Goal: Contribute content: Add original content to the website for others to see

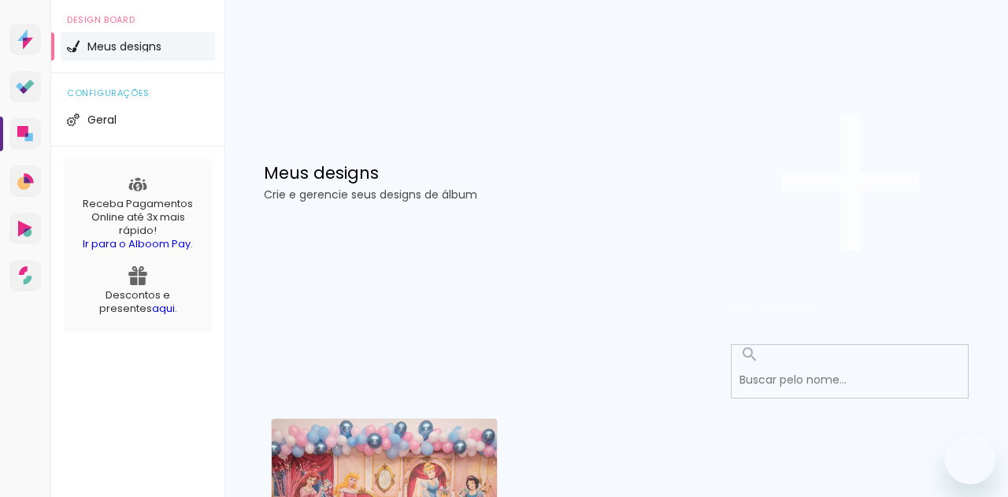
click at [815, 299] on span "Criar um design" at bounding box center [774, 306] width 82 height 15
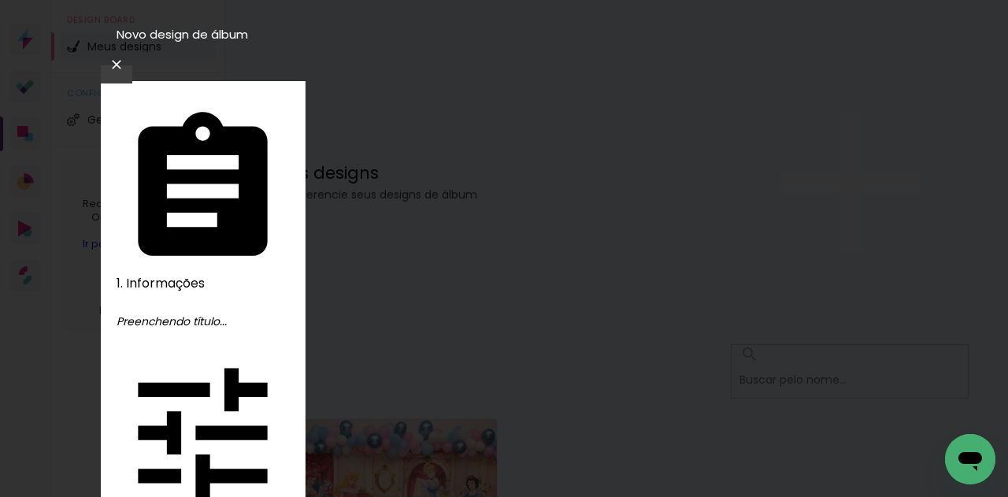
type input "fer"
type paper-input "fer"
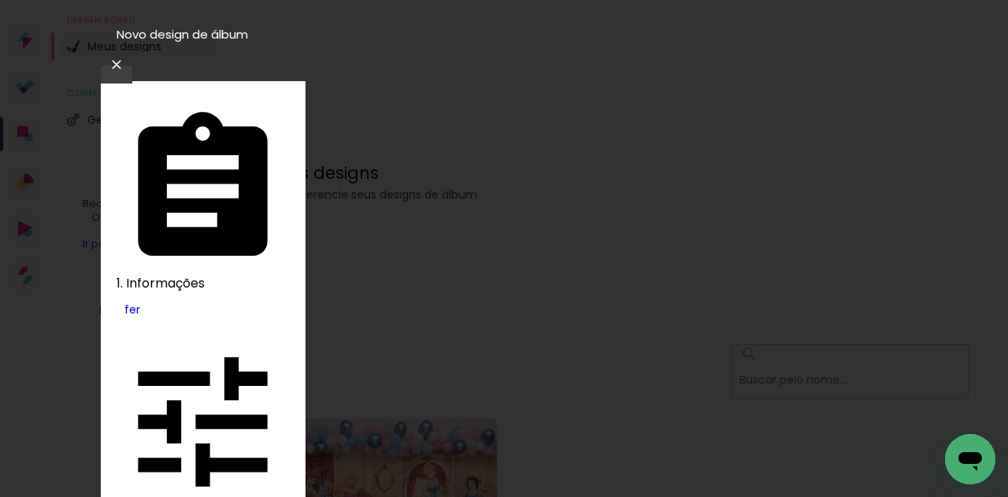
click at [0, 0] on slot "Tamanho Livre" at bounding box center [0, 0] width 0 height 0
click at [0, 0] on slot "Avançar" at bounding box center [0, 0] width 0 height 0
type input "1"
type paper-input "1"
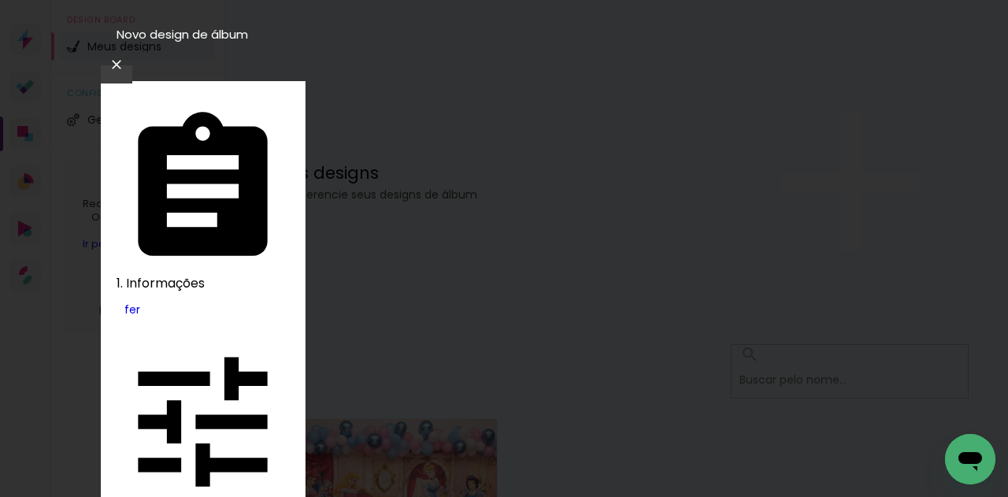
type input "0"
type paper-input "0"
type input "4"
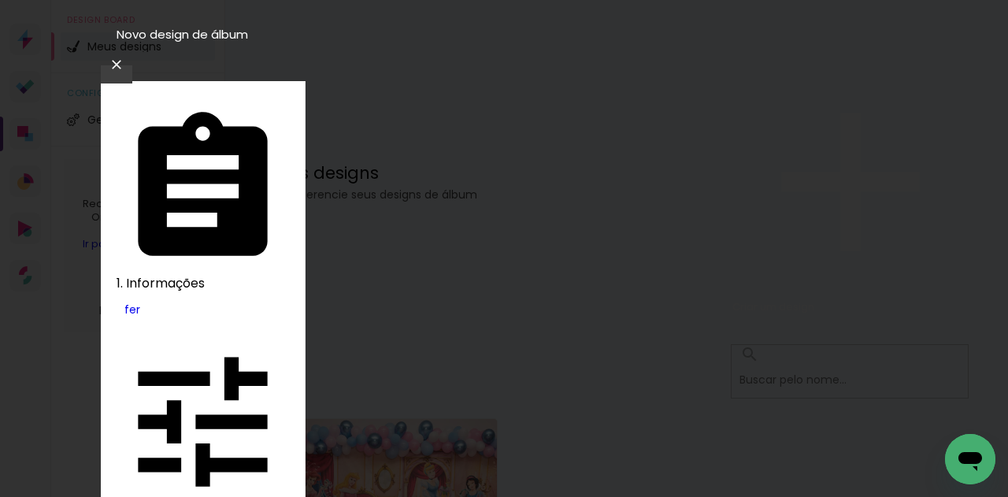
type paper-input "4"
type input "3"
type paper-input "3"
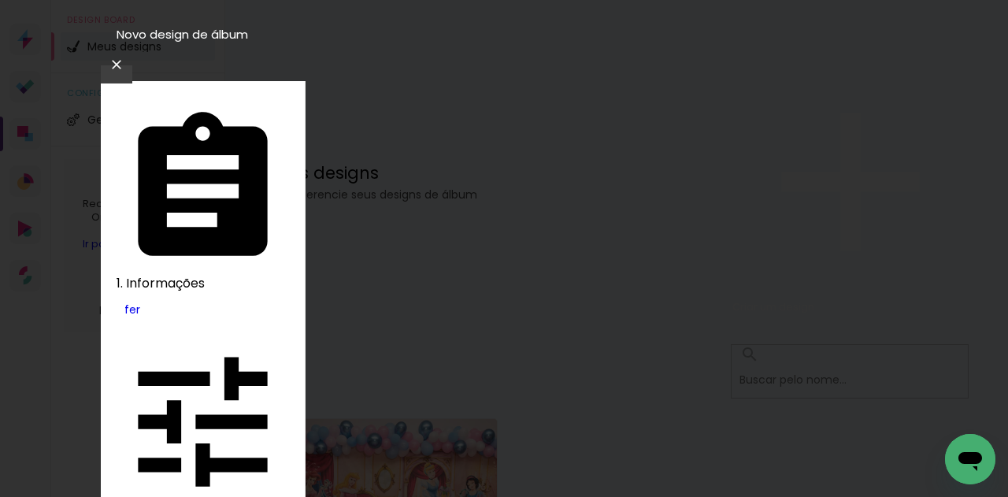
type input "2"
type paper-input "2"
type input "3"
type paper-input "3"
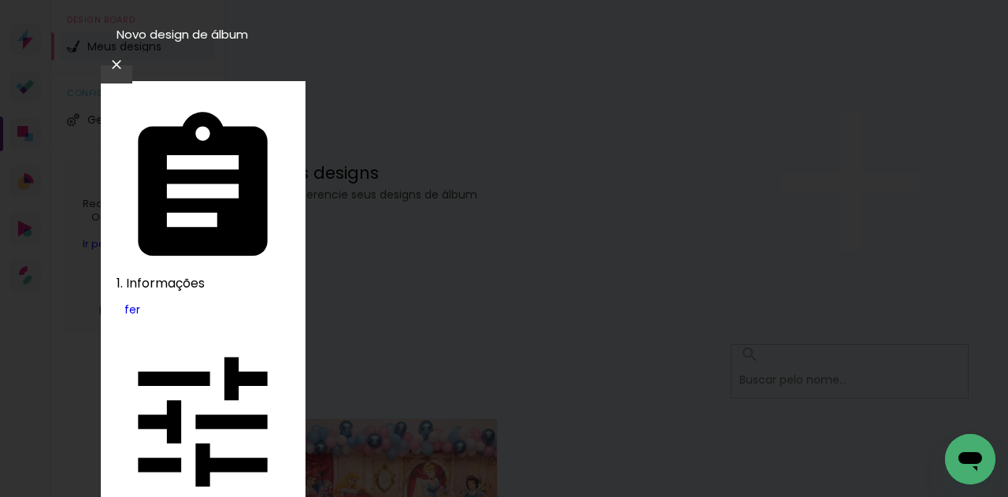
type input "4"
type paper-input "4"
type input "5"
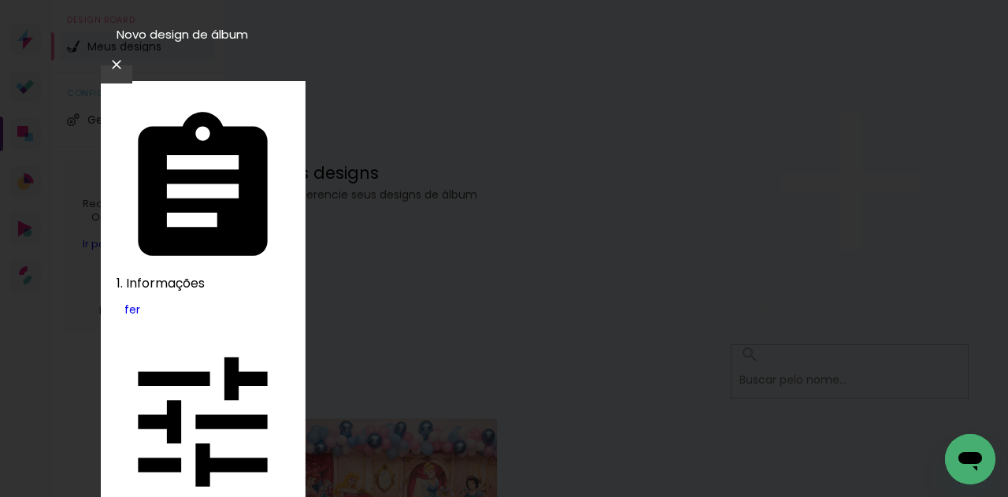
type paper-input "5"
type input "6"
type paper-input "6"
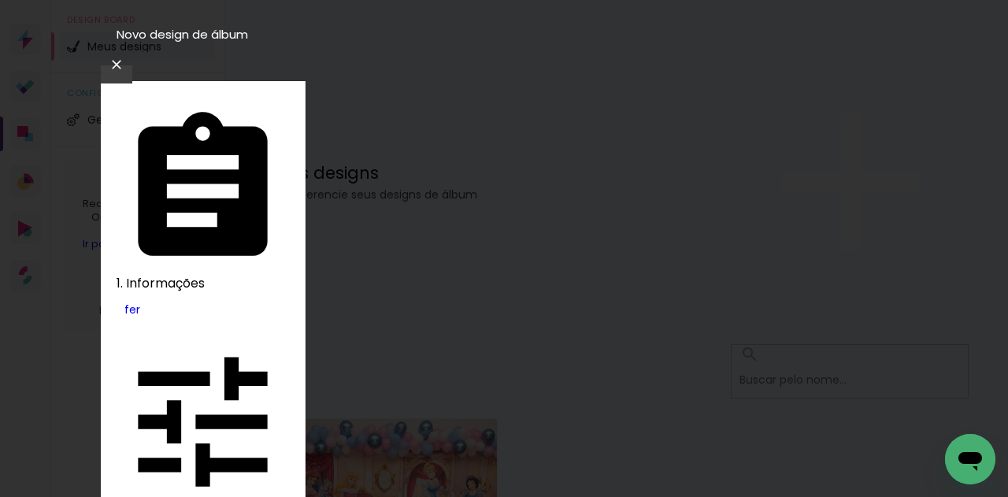
type input "5"
type paper-input "5"
type input "4"
type paper-input "4"
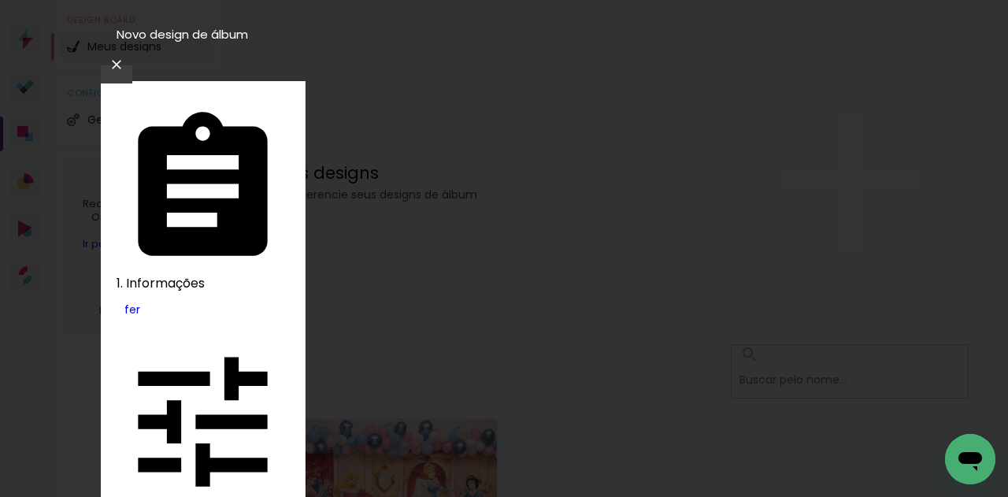
type input "3"
type paper-input "3"
type input "2"
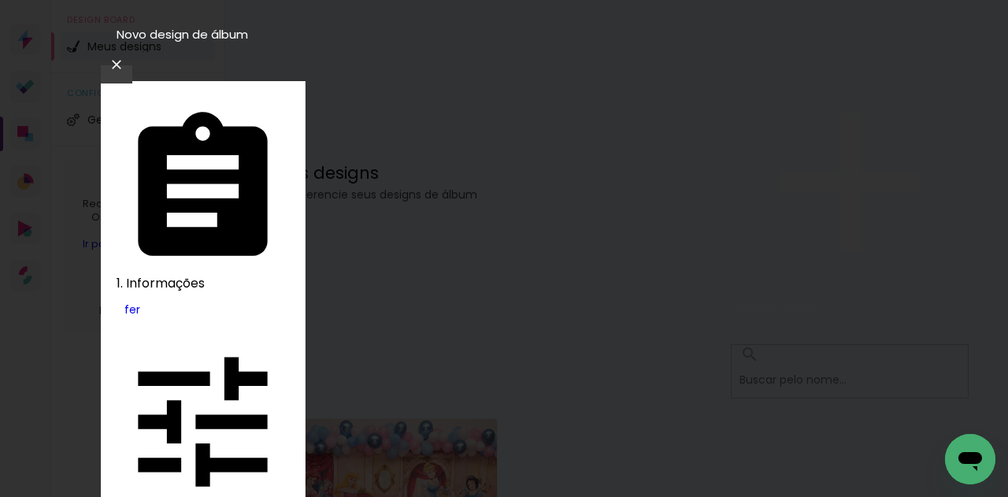
type paper-input "2"
type input "1"
type paper-input "1"
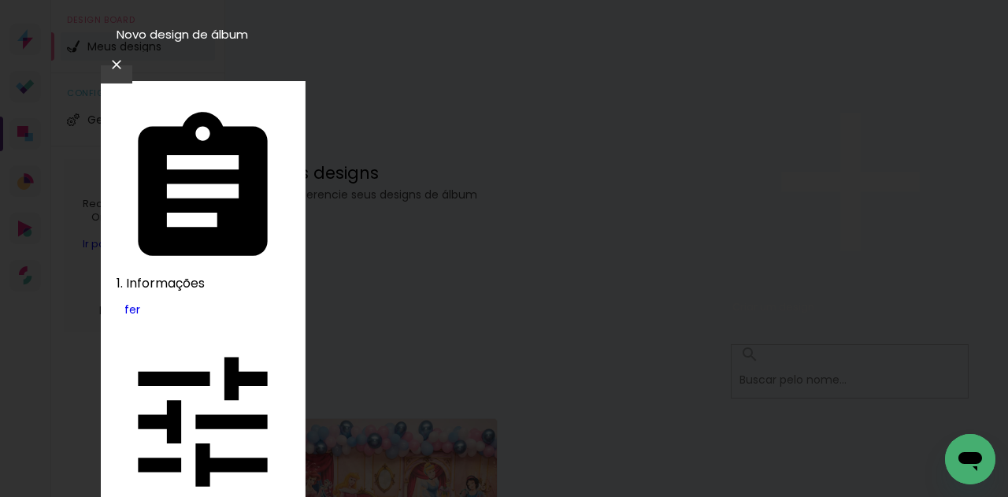
type input "0"
drag, startPoint x: 325, startPoint y: 289, endPoint x: 354, endPoint y: 289, distance: 28.4
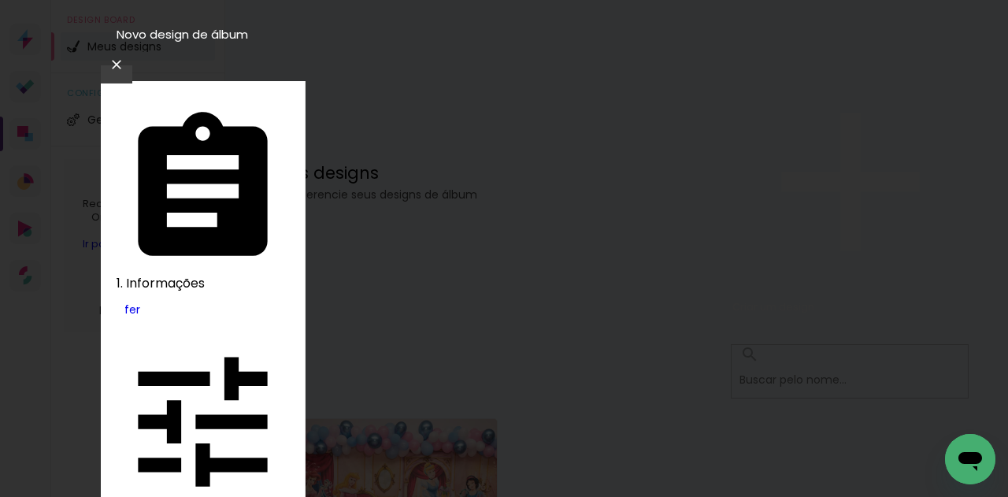
type input "15"
type paper-input "15"
drag, startPoint x: 503, startPoint y: 244, endPoint x: 459, endPoint y: 239, distance: 44.5
drag, startPoint x: 615, startPoint y: 455, endPoint x: 596, endPoint y: 450, distance: 19.5
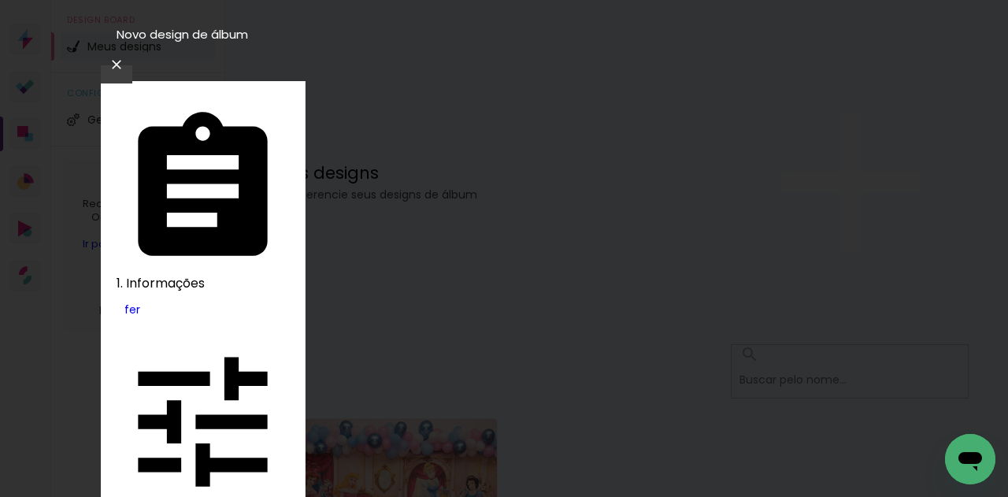
type input "42"
type paper-input "42"
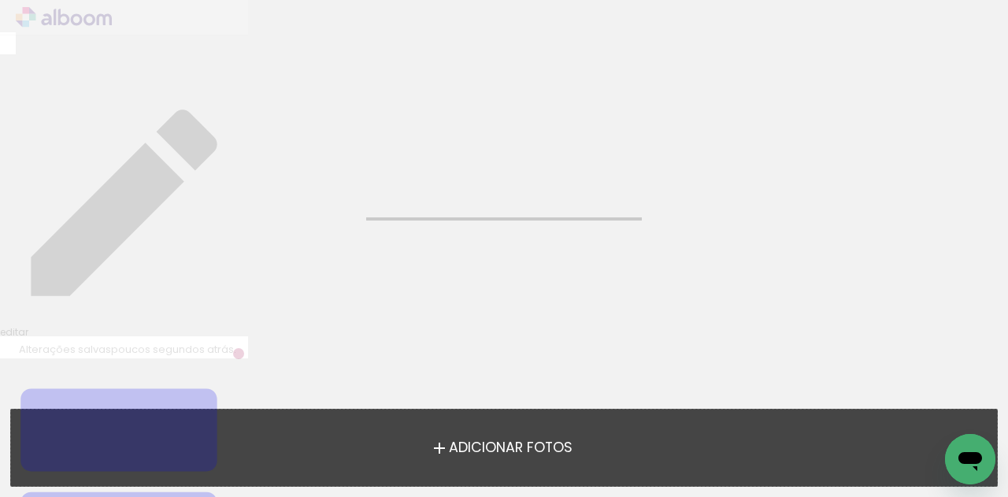
click at [518, 441] on span "Adicionar Fotos" at bounding box center [511, 448] width 124 height 14
click at [0, 0] on input "file" at bounding box center [0, 0] width 0 height 0
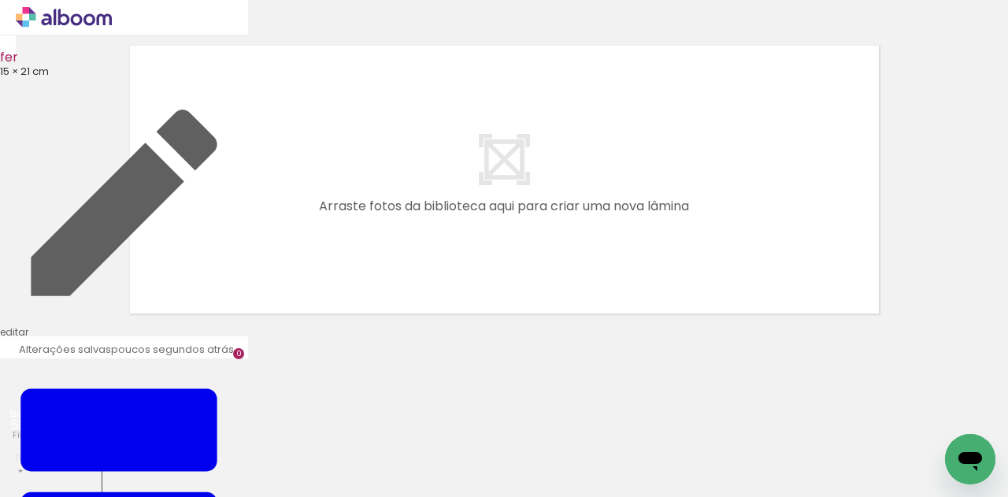
scroll to position [20, 0]
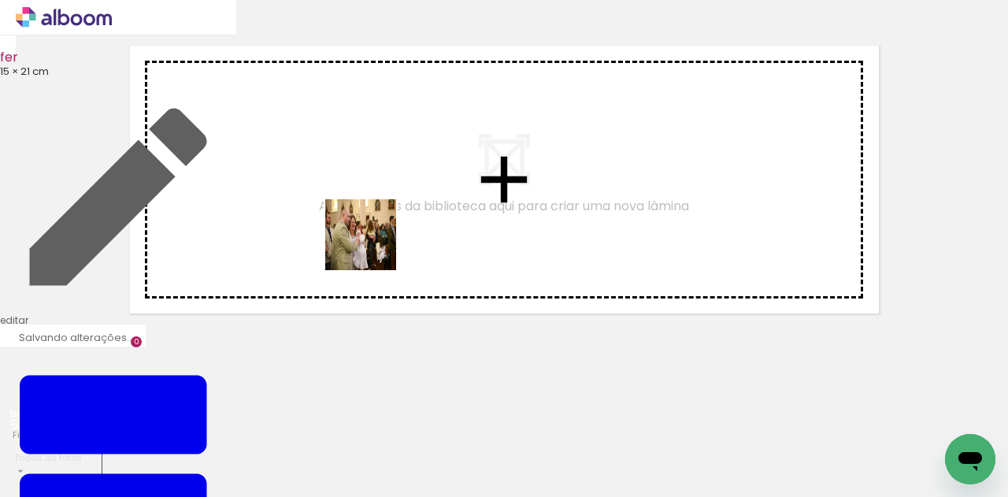
drag, startPoint x: 160, startPoint y: 438, endPoint x: 373, endPoint y: 247, distance: 286.2
click at [373, 247] on quentale-workspace at bounding box center [504, 248] width 1008 height 497
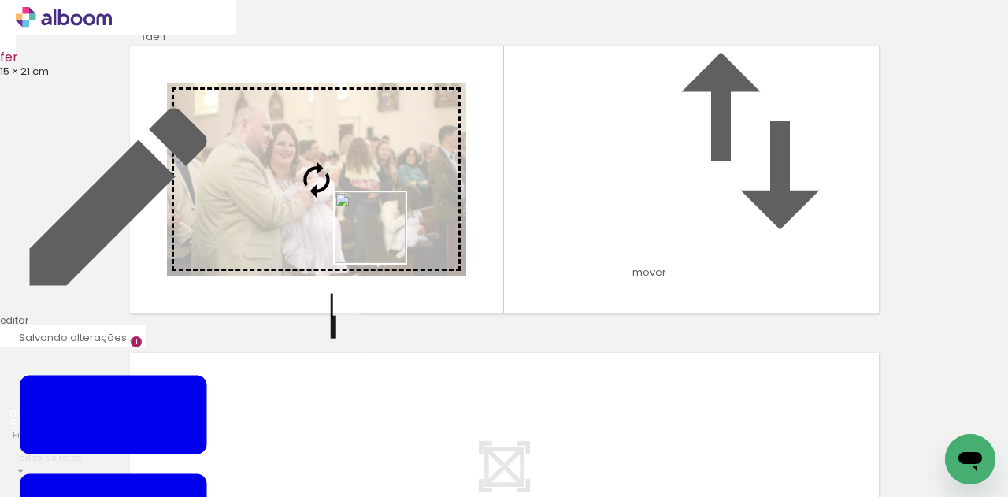
drag, startPoint x: 258, startPoint y: 436, endPoint x: 382, endPoint y: 239, distance: 233.0
click at [382, 239] on quentale-workspace at bounding box center [504, 248] width 1008 height 497
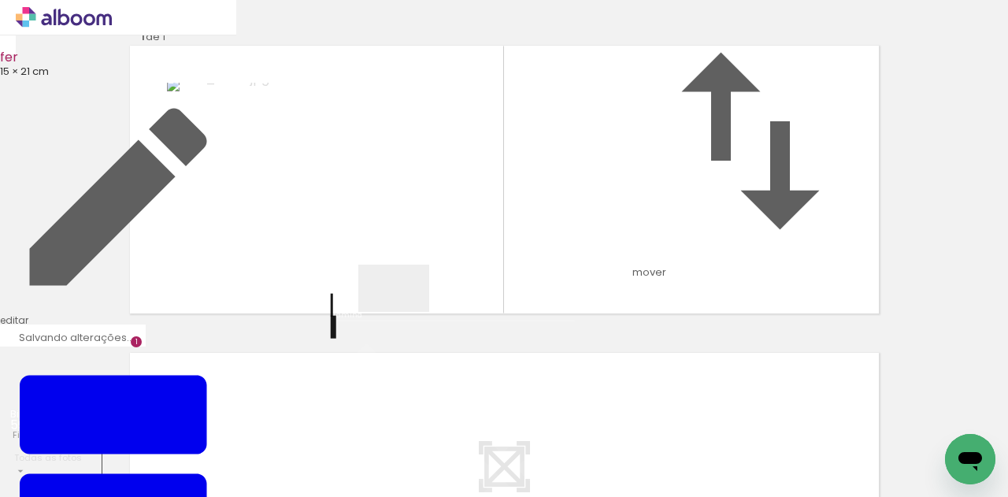
drag, startPoint x: 406, startPoint y: 312, endPoint x: 426, endPoint y: 274, distance: 43.0
click at [424, 277] on quentale-workspace at bounding box center [504, 248] width 1008 height 497
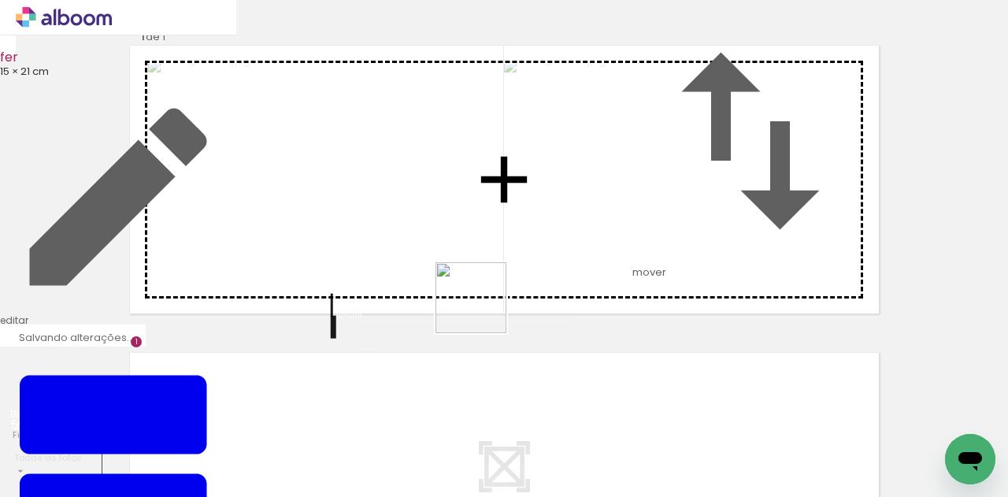
drag, startPoint x: 455, startPoint y: 397, endPoint x: 502, endPoint y: 225, distance: 178.7
click at [503, 225] on quentale-workspace at bounding box center [504, 248] width 1008 height 497
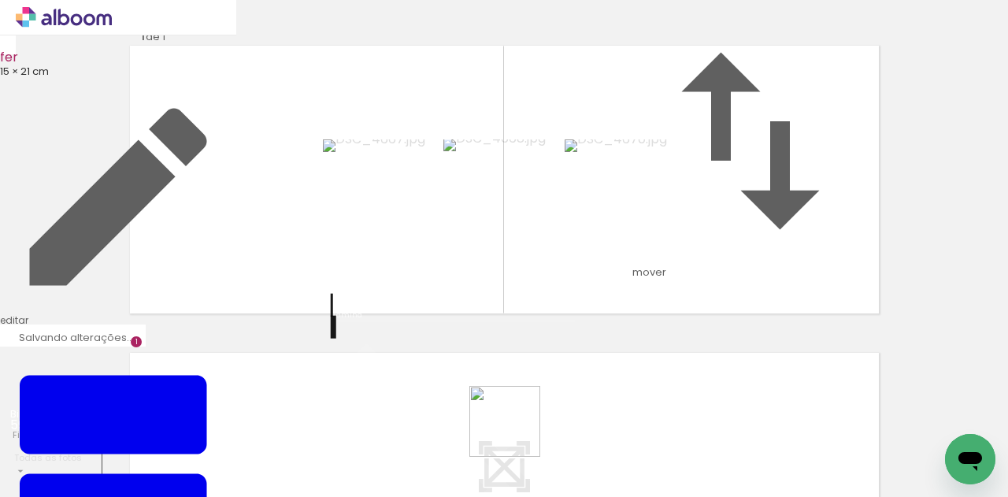
drag, startPoint x: 517, startPoint y: 433, endPoint x: 570, endPoint y: 279, distance: 163.2
click at [570, 269] on quentale-workspace at bounding box center [504, 248] width 1008 height 497
drag, startPoint x: 602, startPoint y: 453, endPoint x: 668, endPoint y: 425, distance: 72.0
click at [634, 307] on quentale-workspace at bounding box center [504, 248] width 1008 height 497
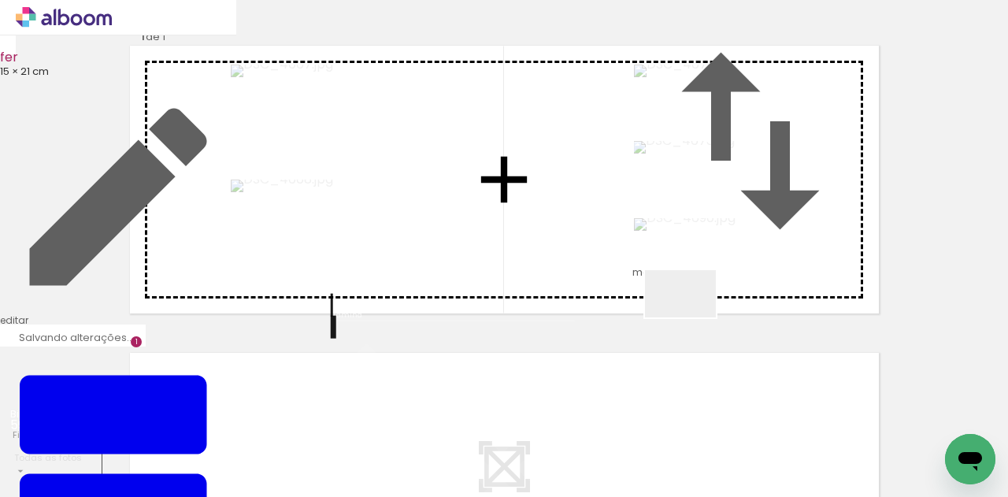
drag, startPoint x: 693, startPoint y: 317, endPoint x: 696, endPoint y: 281, distance: 36.4
click at [696, 281] on quentale-workspace at bounding box center [504, 248] width 1008 height 497
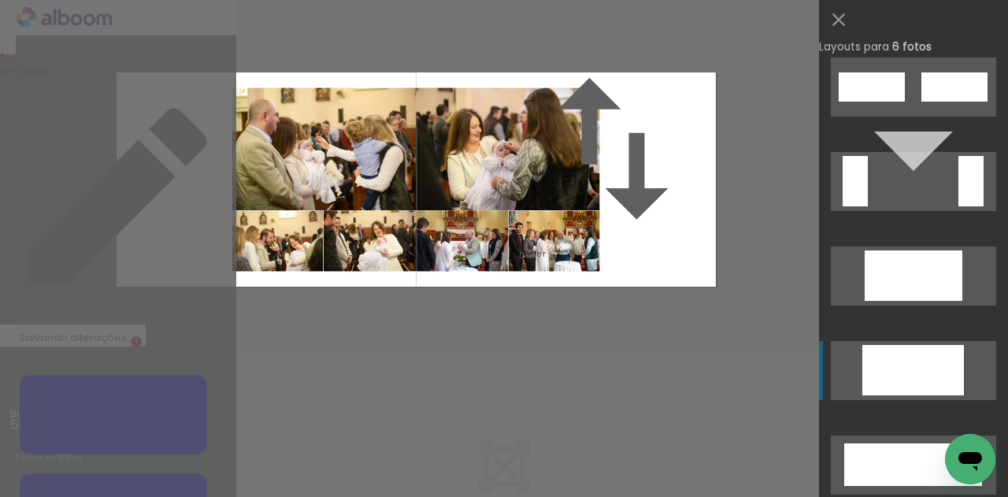
scroll to position [3432, 0]
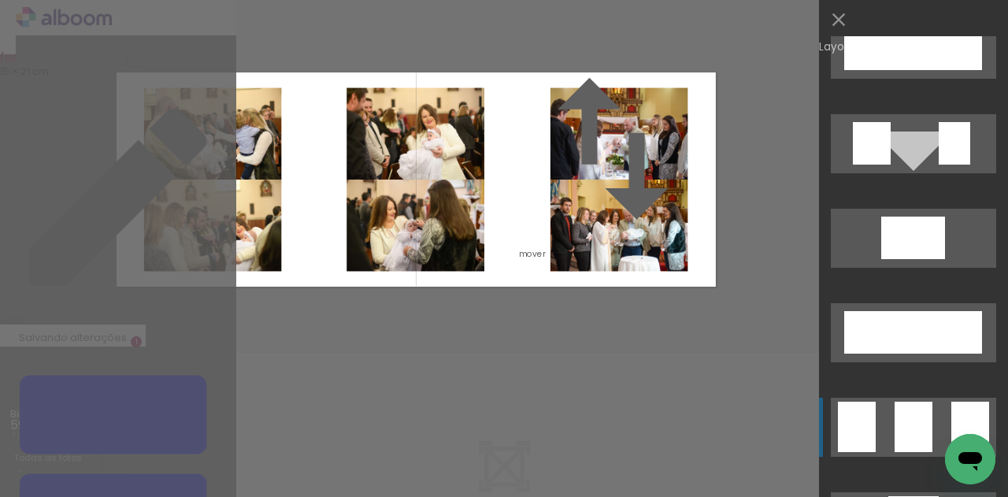
click at [883, 422] on quentale-layouter at bounding box center [913, 427] width 165 height 59
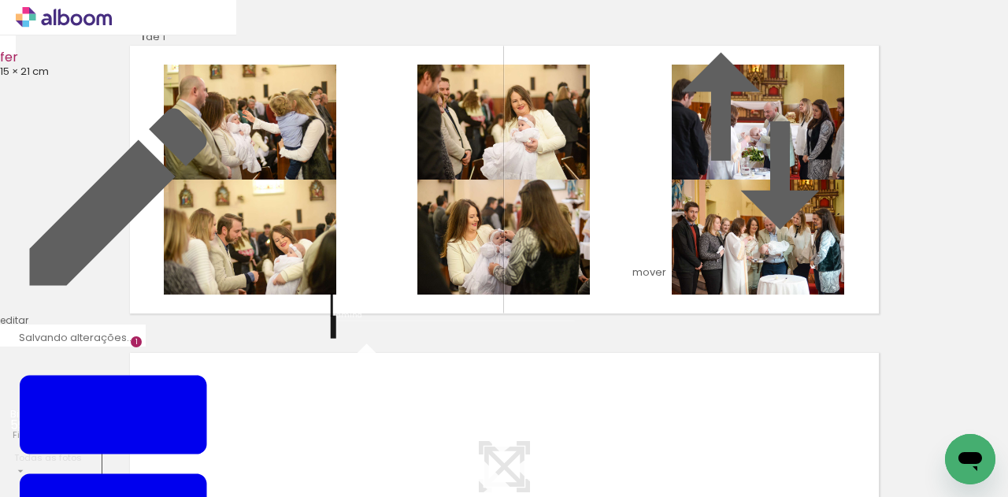
scroll to position [20, 0]
drag, startPoint x: 165, startPoint y: 453, endPoint x: 149, endPoint y: 440, distance: 20.2
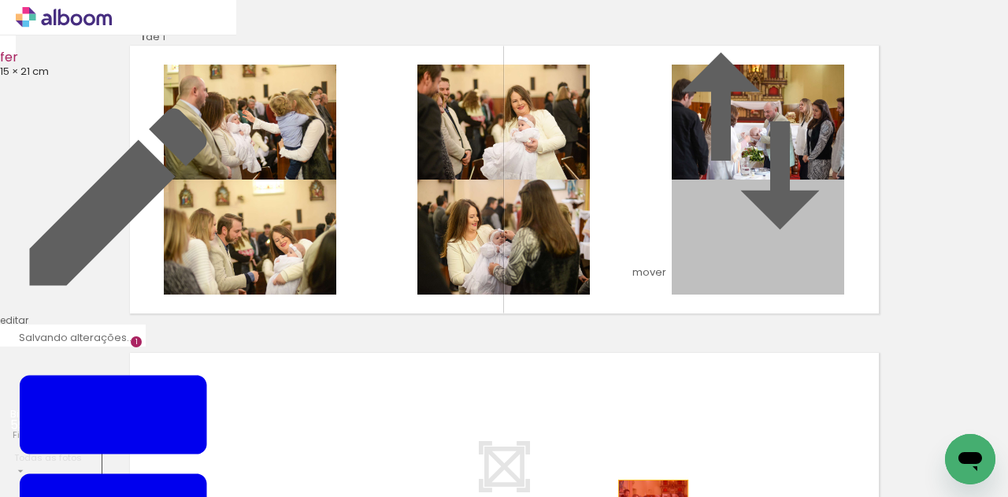
drag, startPoint x: 795, startPoint y: 227, endPoint x: 653, endPoint y: 479, distance: 289.3
click at [653, 479] on quentale-workspace at bounding box center [504, 248] width 1008 height 497
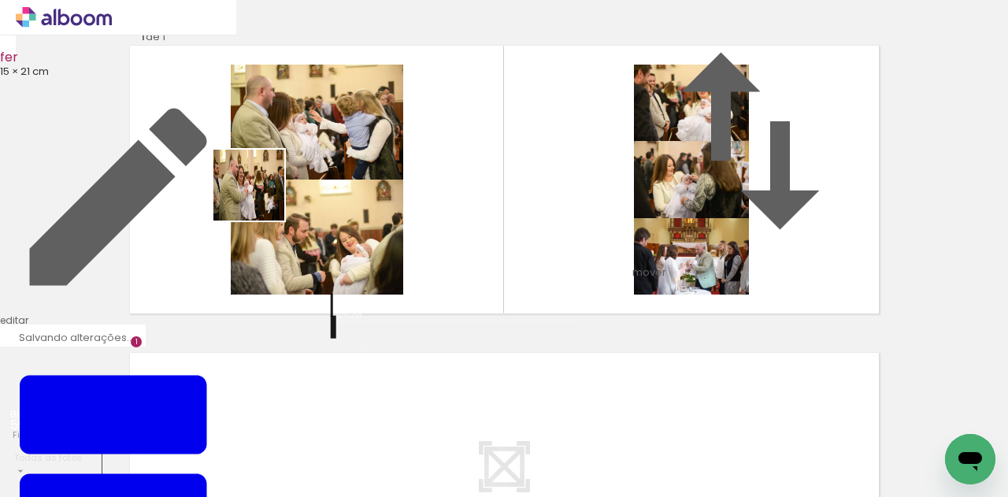
drag, startPoint x: 261, startPoint y: 197, endPoint x: 280, endPoint y: 166, distance: 36.5
click at [281, 165] on quentale-workspace at bounding box center [504, 248] width 1008 height 497
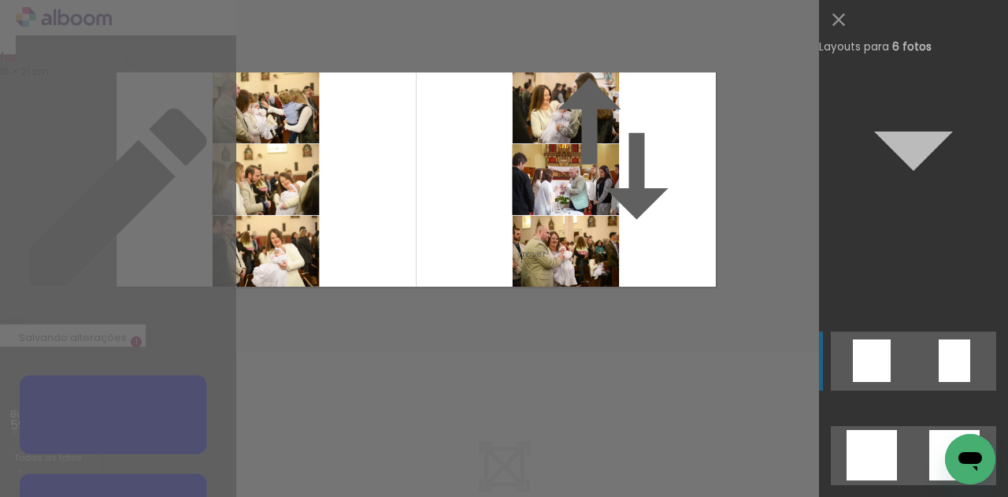
scroll to position [12063, 0]
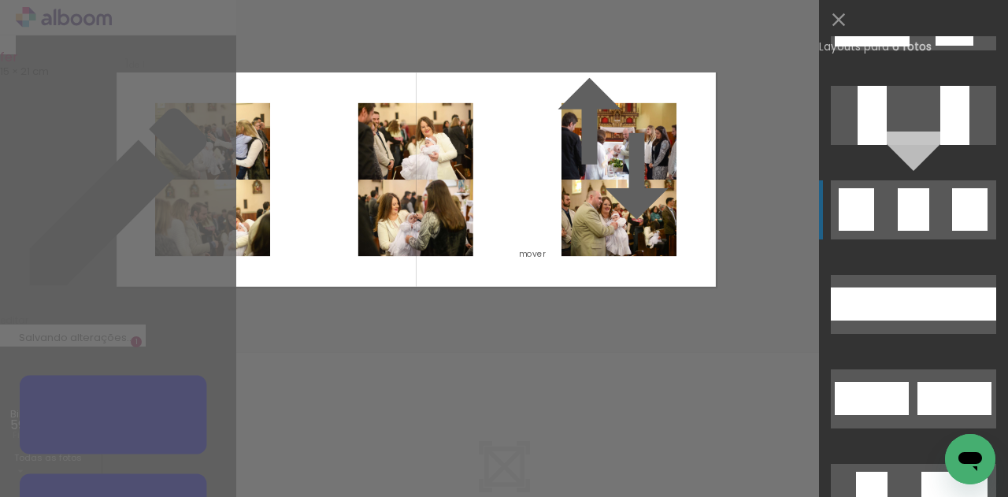
click at [899, 222] on div at bounding box center [914, 220] width 32 height 21
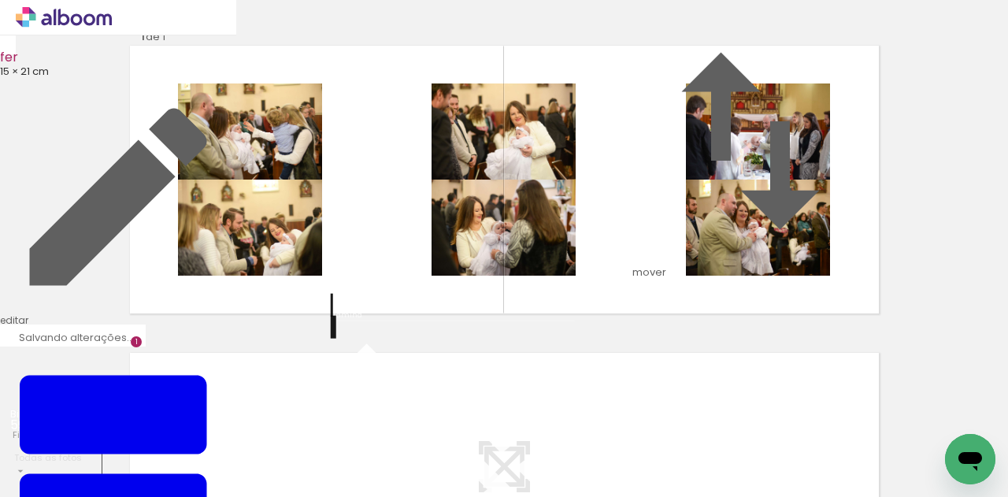
scroll to position [332, 0]
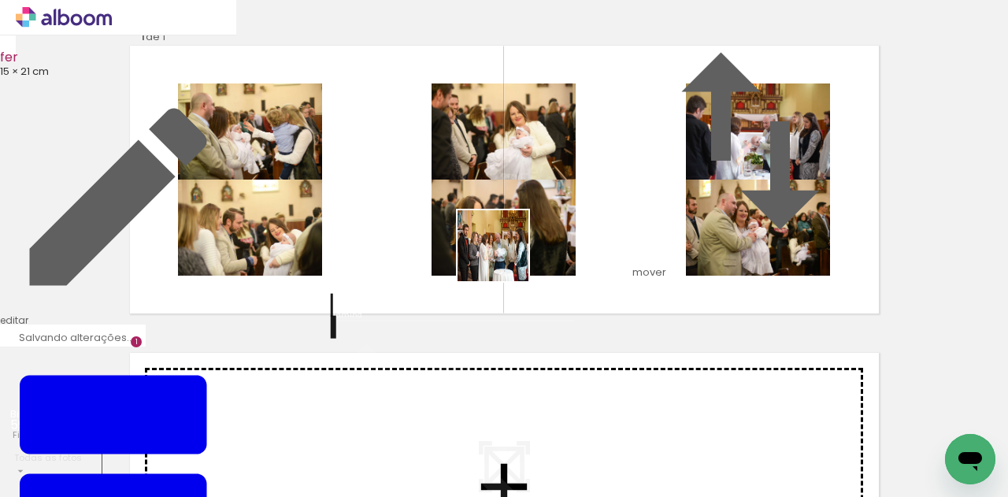
drag, startPoint x: 531, startPoint y: 282, endPoint x: 505, endPoint y: 258, distance: 35.7
click at [505, 258] on quentale-workspace at bounding box center [504, 248] width 1008 height 497
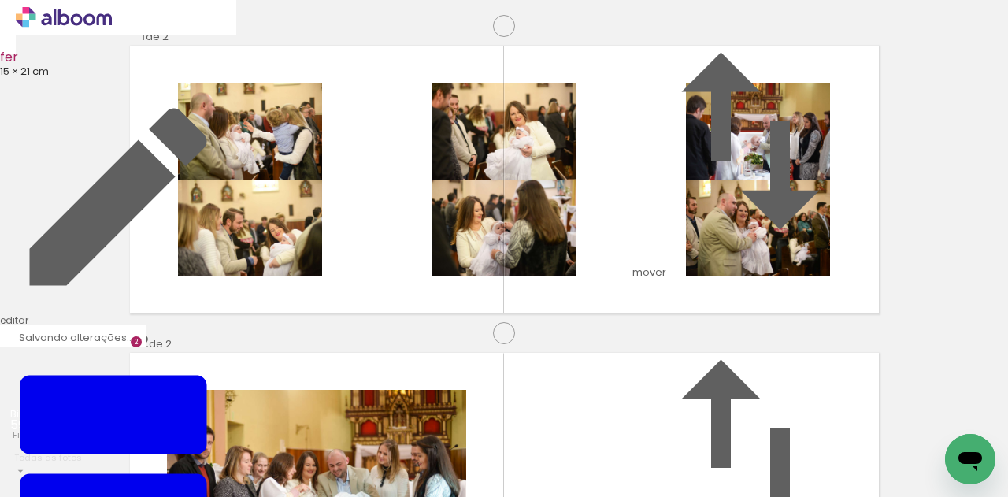
scroll to position [327, 0]
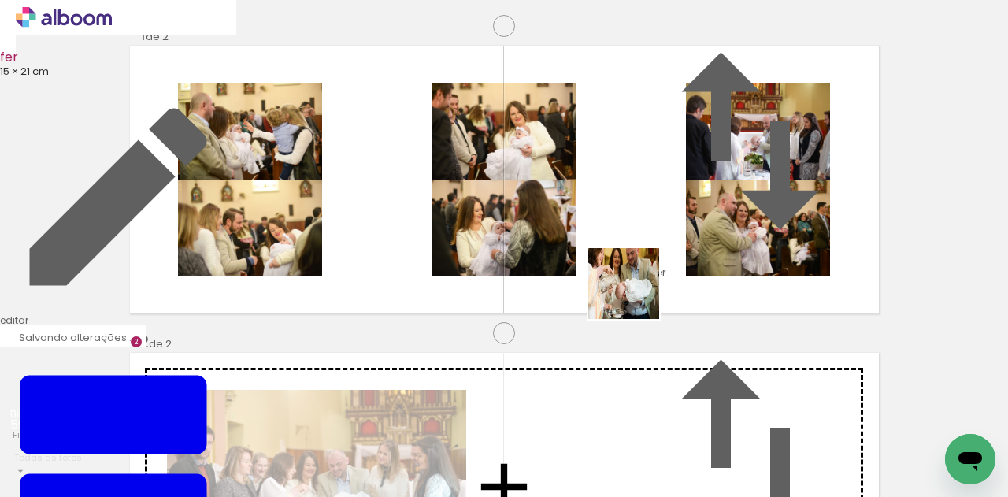
drag, startPoint x: 748, startPoint y: 400, endPoint x: 607, endPoint y: 281, distance: 183.9
click at [607, 281] on quentale-workspace at bounding box center [504, 248] width 1008 height 497
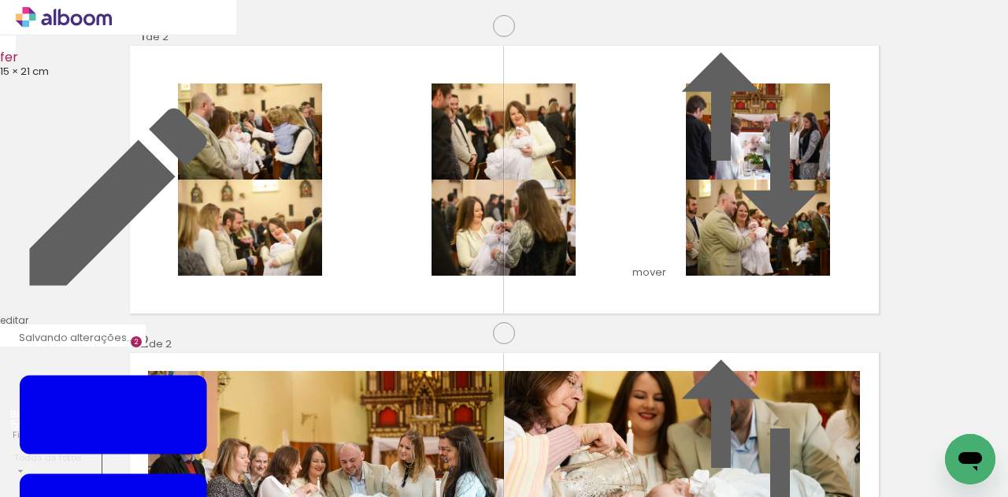
drag, startPoint x: 865, startPoint y: 447, endPoint x: 727, endPoint y: 305, distance: 198.3
click at [678, 281] on quentale-workspace at bounding box center [504, 248] width 1008 height 497
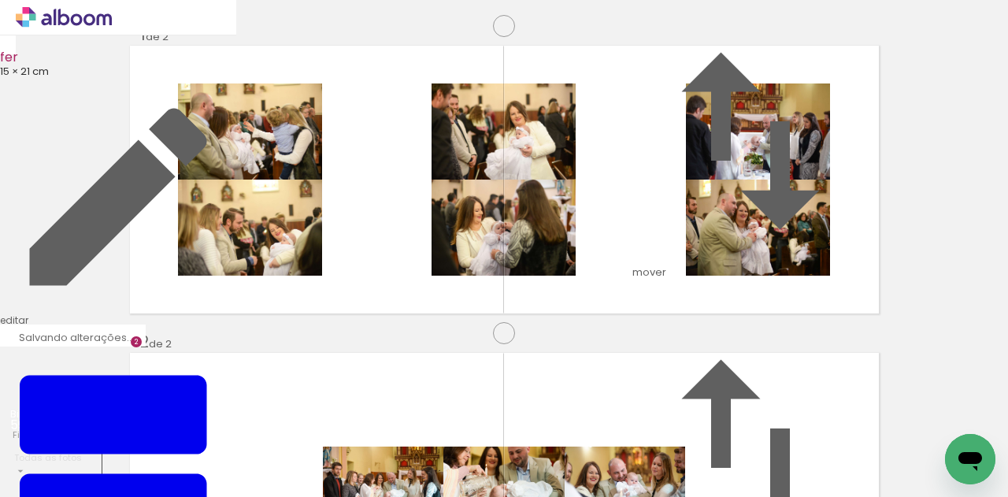
scroll to position [0, 526]
drag, startPoint x: 436, startPoint y: 456, endPoint x: 489, endPoint y: 264, distance: 199.6
click at [489, 264] on quentale-workspace at bounding box center [504, 248] width 1008 height 497
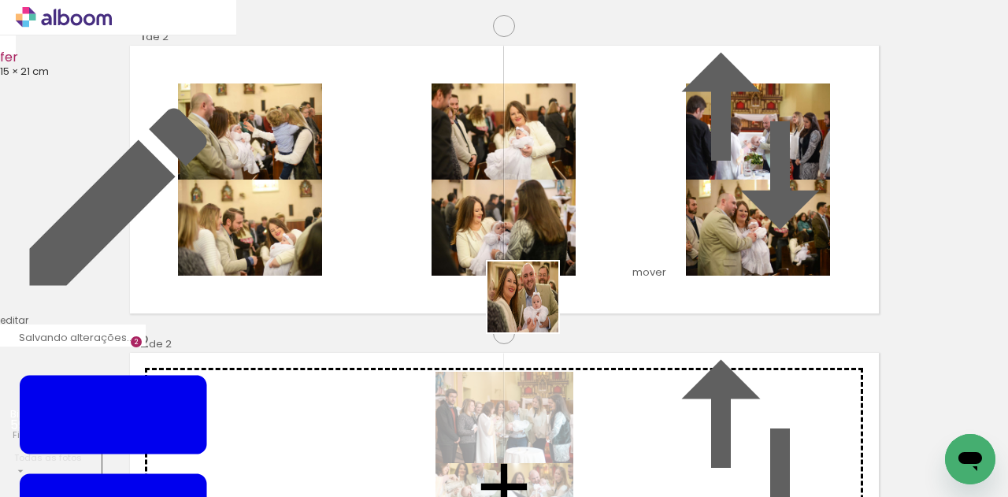
drag, startPoint x: 529, startPoint y: 453, endPoint x: 535, endPoint y: 309, distance: 144.3
click at [535, 309] on quentale-workspace at bounding box center [504, 248] width 1008 height 497
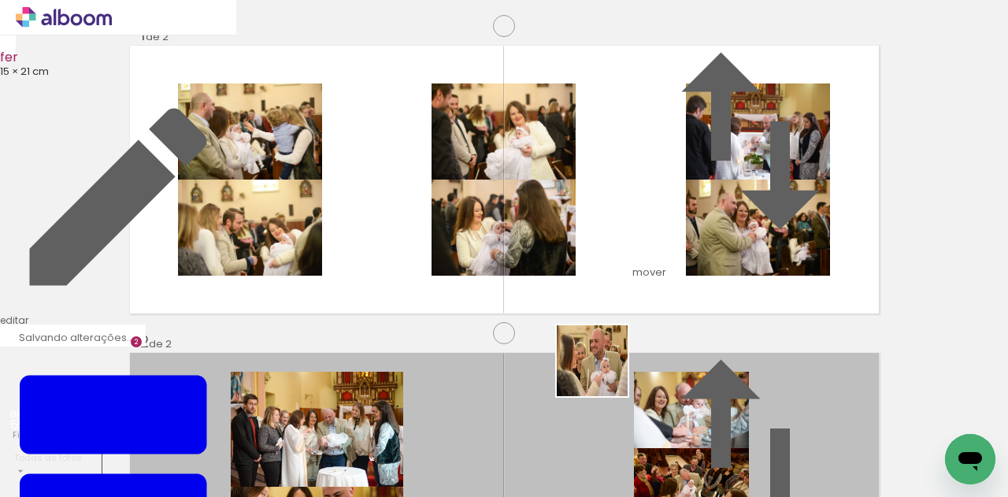
drag, startPoint x: 603, startPoint y: 449, endPoint x: 589, endPoint y: 277, distance: 173.1
click at [589, 277] on quentale-workspace at bounding box center [504, 248] width 1008 height 497
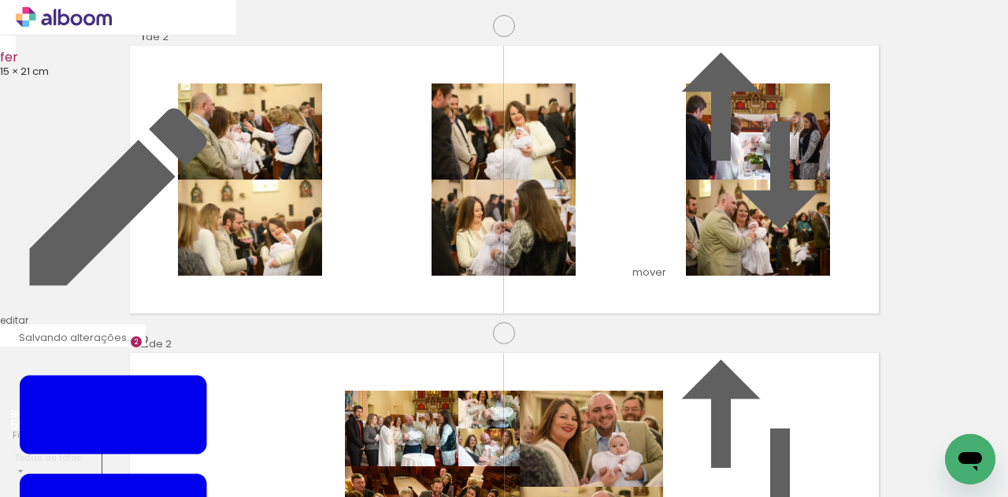
drag, startPoint x: 689, startPoint y: 431, endPoint x: 642, endPoint y: 266, distance: 171.3
click at [644, 265] on quentale-workspace at bounding box center [504, 248] width 1008 height 497
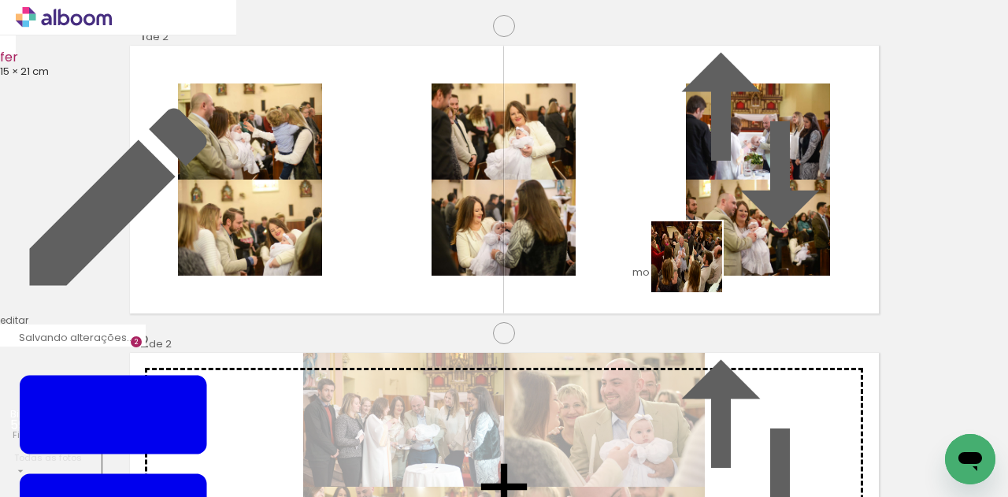
drag, startPoint x: 790, startPoint y: 440, endPoint x: 693, endPoint y: 270, distance: 195.8
click at [696, 268] on quentale-workspace at bounding box center [504, 248] width 1008 height 497
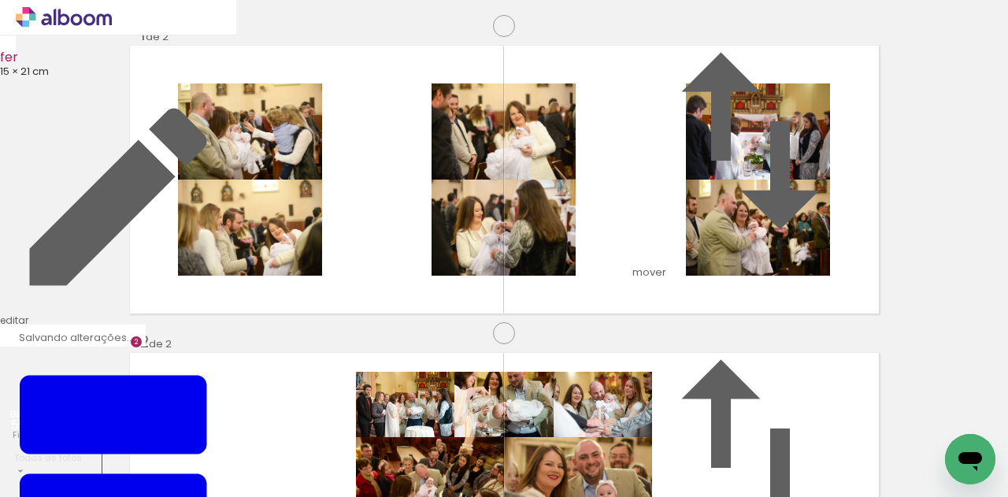
scroll to position [312, 0]
drag, startPoint x: 634, startPoint y: 336, endPoint x: 696, endPoint y: 439, distance: 119.4
click at [719, 449] on quentale-workspace at bounding box center [504, 248] width 1008 height 497
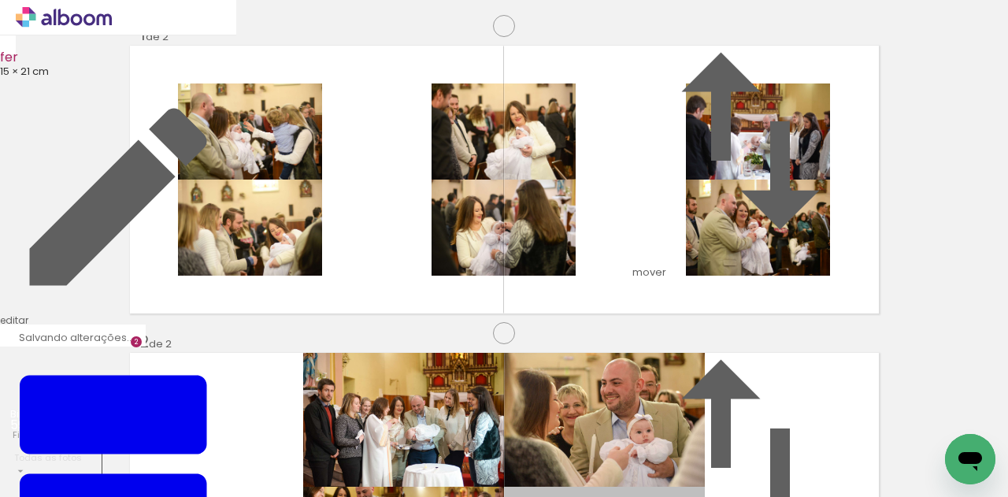
drag, startPoint x: 635, startPoint y: 315, endPoint x: 735, endPoint y: 447, distance: 165.3
click at [735, 447] on quentale-workspace at bounding box center [504, 248] width 1008 height 497
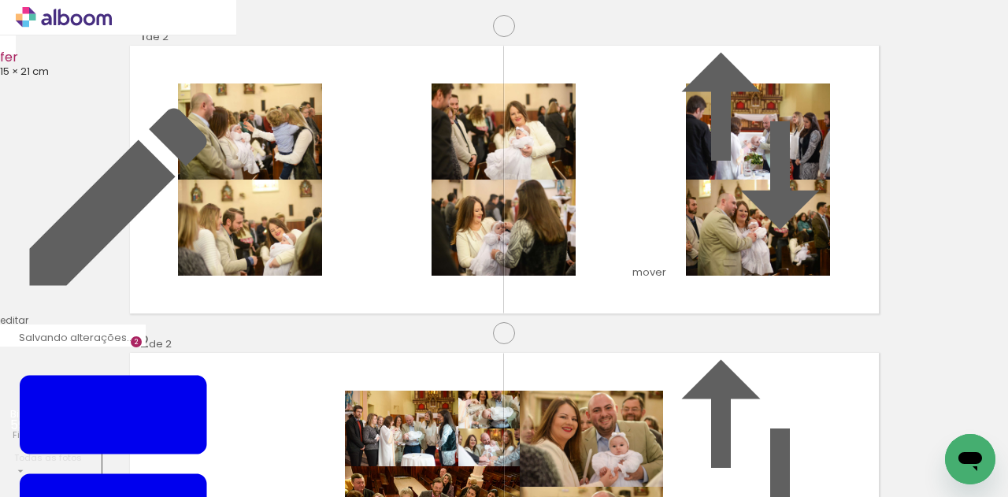
scroll to position [416, 0]
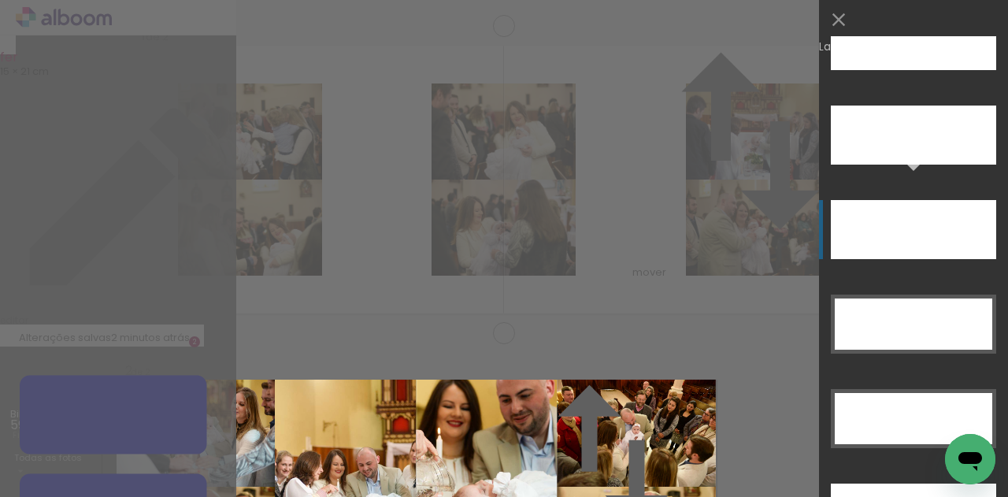
scroll to position [48500, 0]
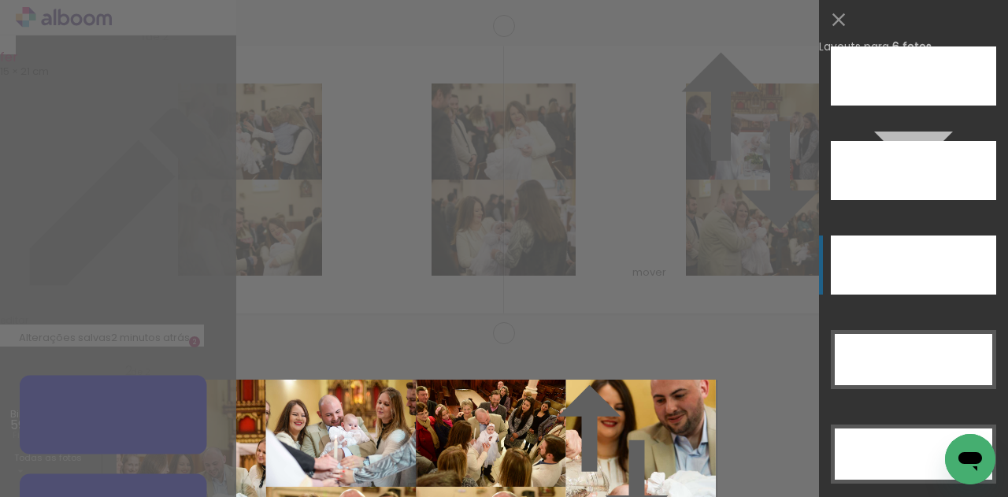
click at [886, 158] on div at bounding box center [893, 155] width 42 height 29
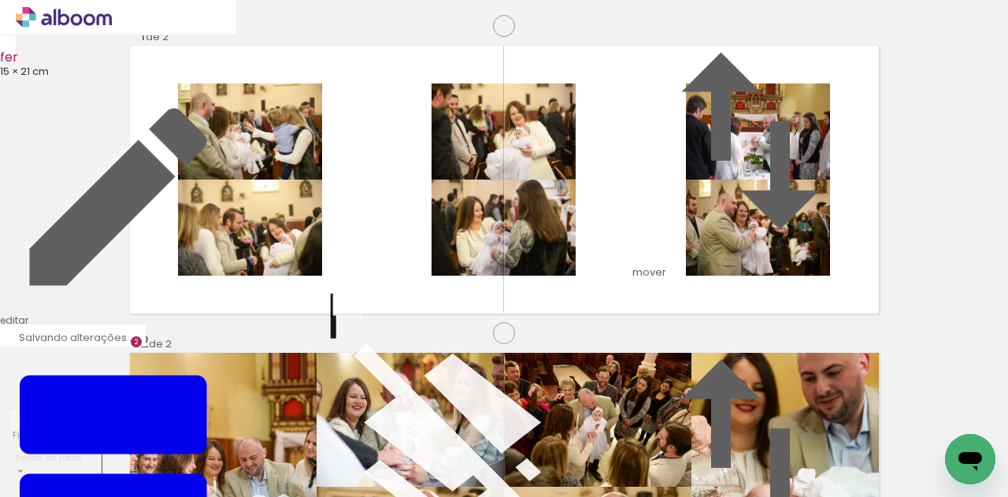
scroll to position [639, 0]
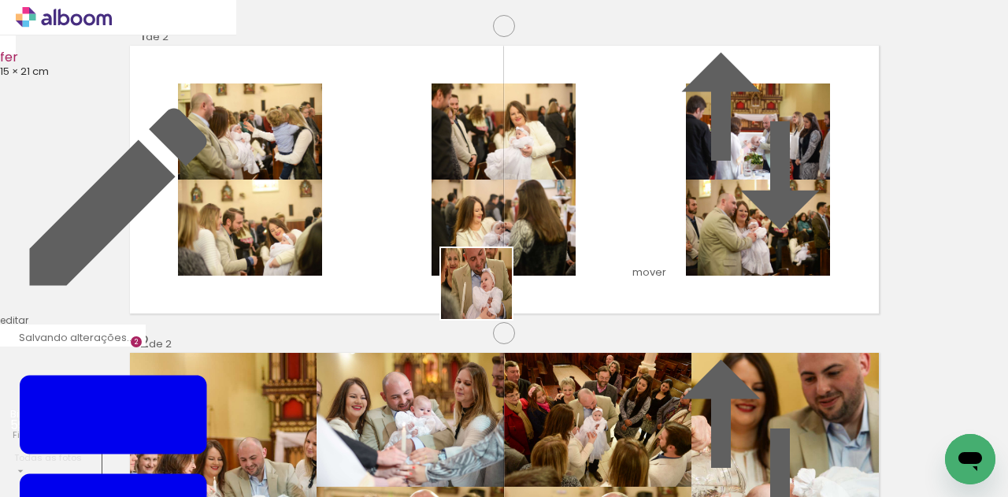
drag, startPoint x: 685, startPoint y: 445, endPoint x: 524, endPoint y: 313, distance: 208.8
click at [487, 296] on quentale-workspace at bounding box center [504, 248] width 1008 height 497
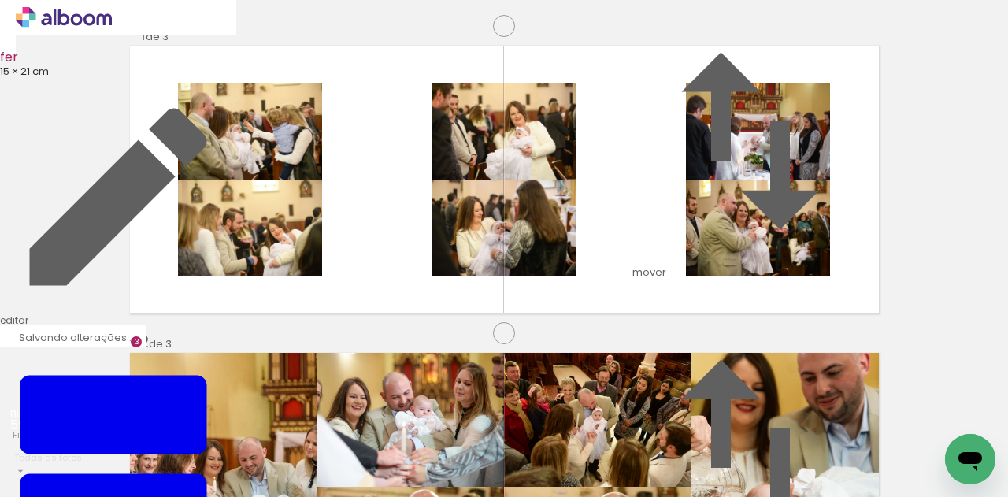
scroll to position [634, 0]
drag, startPoint x: 778, startPoint y: 441, endPoint x: 639, endPoint y: 294, distance: 202.3
click at [639, 294] on quentale-workspace at bounding box center [504, 248] width 1008 height 497
drag, startPoint x: 831, startPoint y: 409, endPoint x: 666, endPoint y: 287, distance: 205.6
click at [667, 287] on quentale-workspace at bounding box center [504, 248] width 1008 height 497
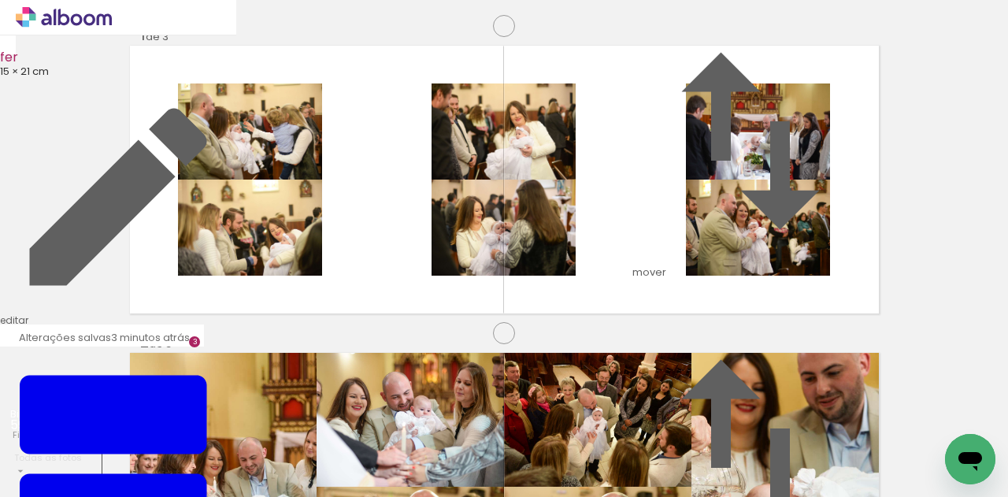
scroll to position [0, 1774]
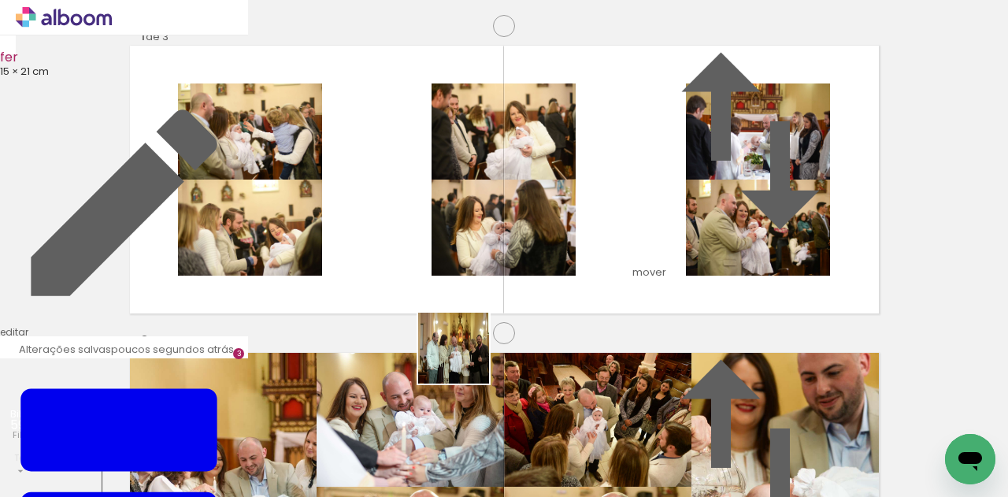
drag, startPoint x: 417, startPoint y: 455, endPoint x: 487, endPoint y: 308, distance: 163.2
click at [487, 308] on quentale-workspace at bounding box center [504, 248] width 1008 height 497
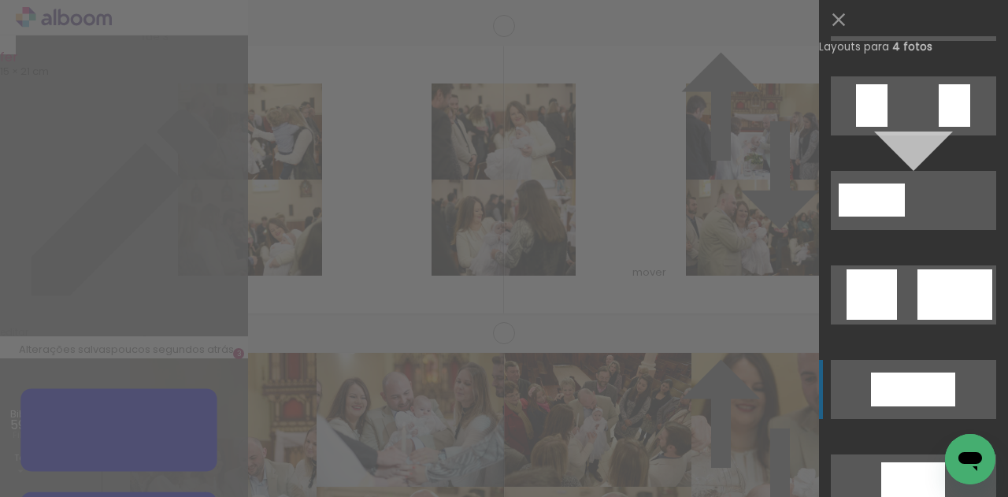
scroll to position [936, 0]
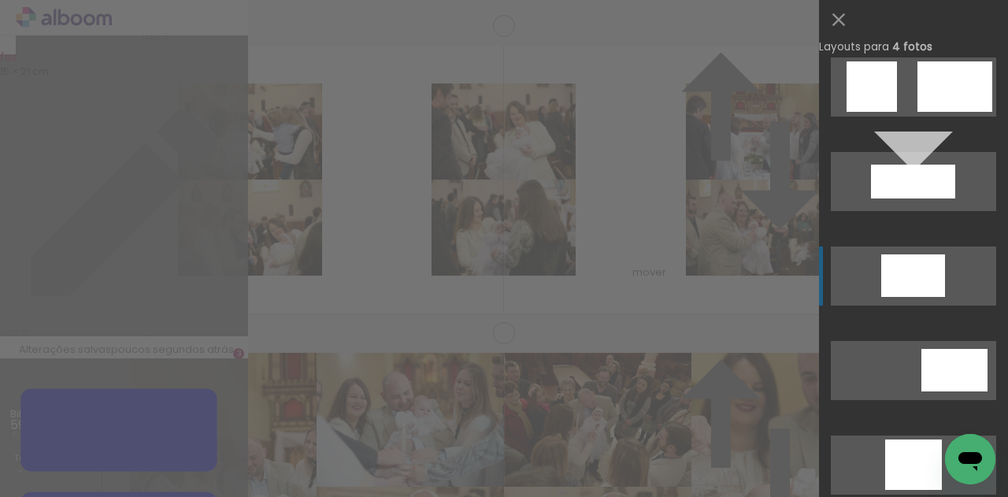
click at [895, 278] on div at bounding box center [898, 286] width 32 height 21
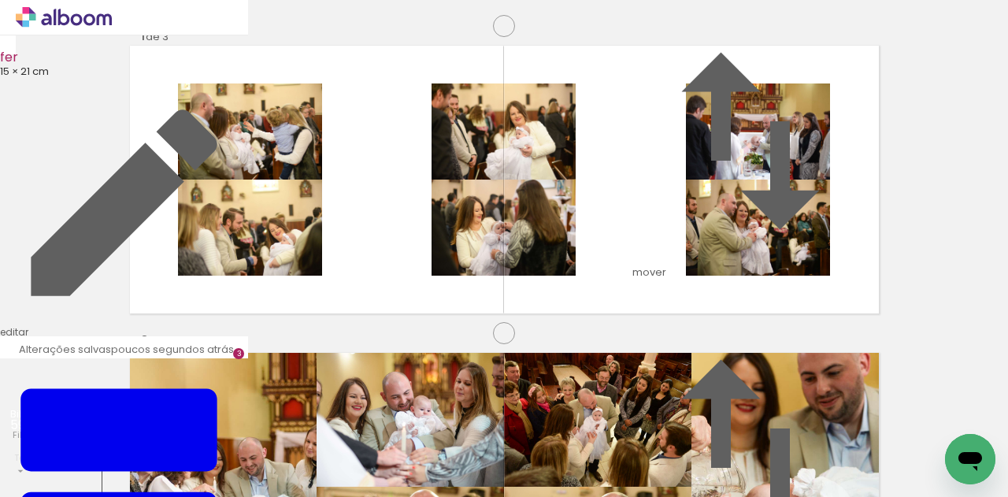
scroll to position [0, 4331]
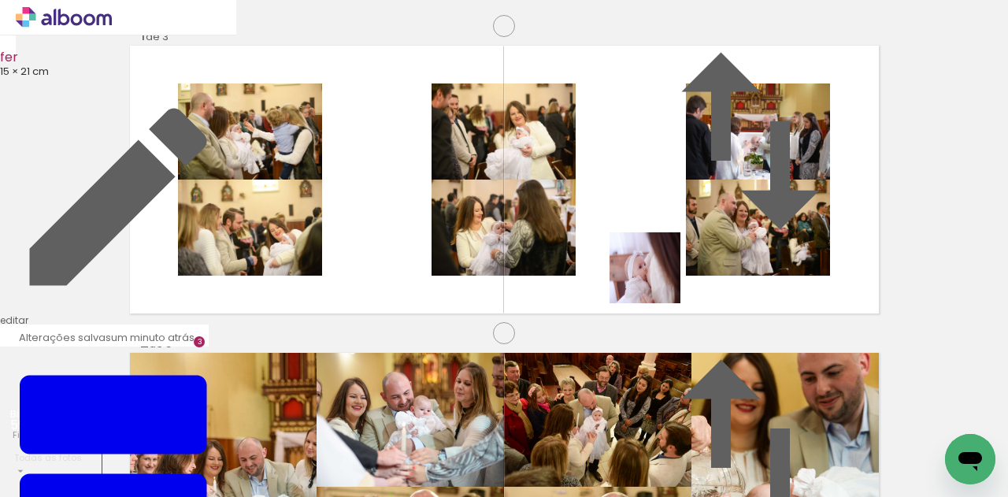
drag, startPoint x: 767, startPoint y: 452, endPoint x: 657, endPoint y: 280, distance: 204.8
click at [657, 280] on quentale-workspace at bounding box center [504, 248] width 1008 height 497
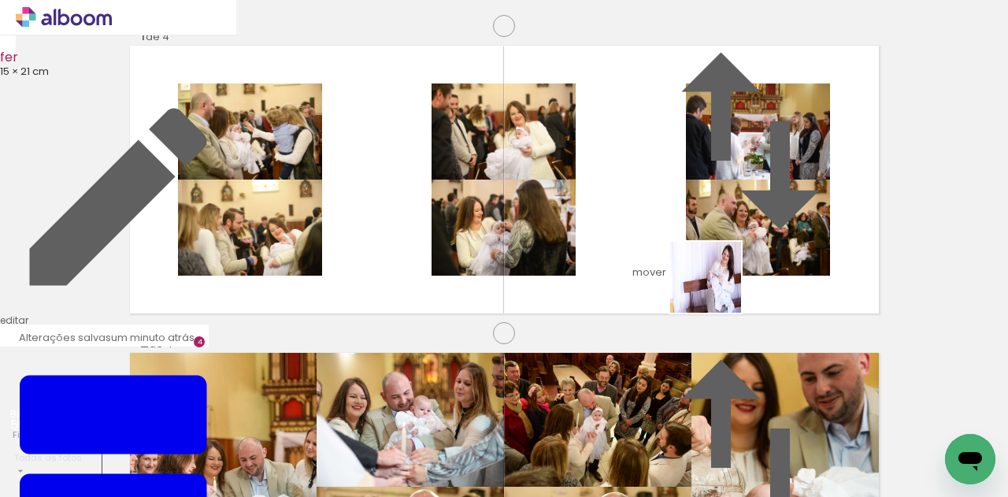
drag, startPoint x: 863, startPoint y: 440, endPoint x: 714, endPoint y: 285, distance: 215.1
click at [714, 285] on quentale-workspace at bounding box center [504, 248] width 1008 height 497
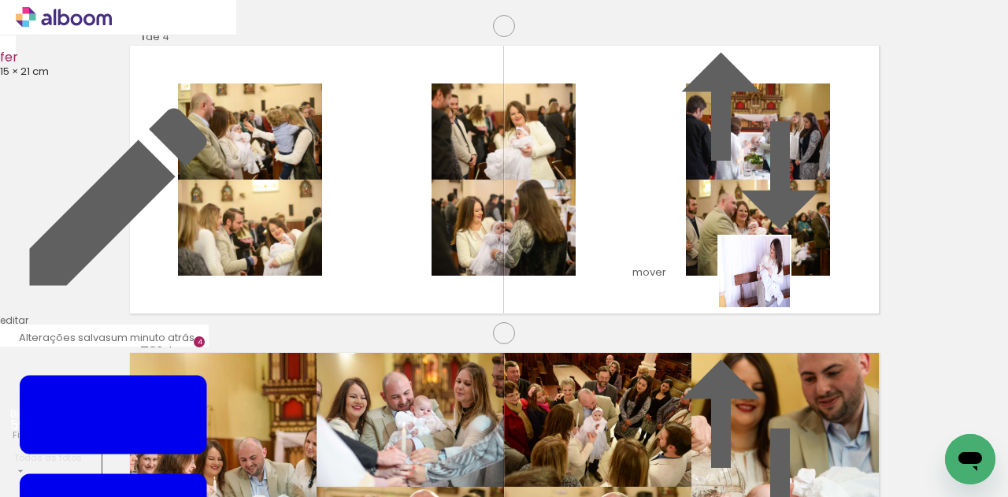
drag, startPoint x: 925, startPoint y: 420, endPoint x: 689, endPoint y: 225, distance: 306.0
click at [693, 225] on quentale-workspace at bounding box center [504, 248] width 1008 height 497
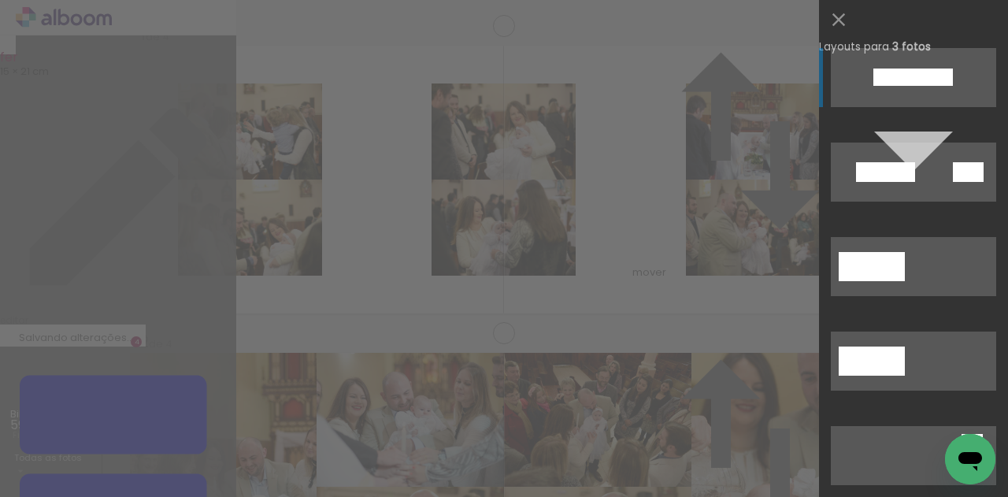
scroll to position [520, 0]
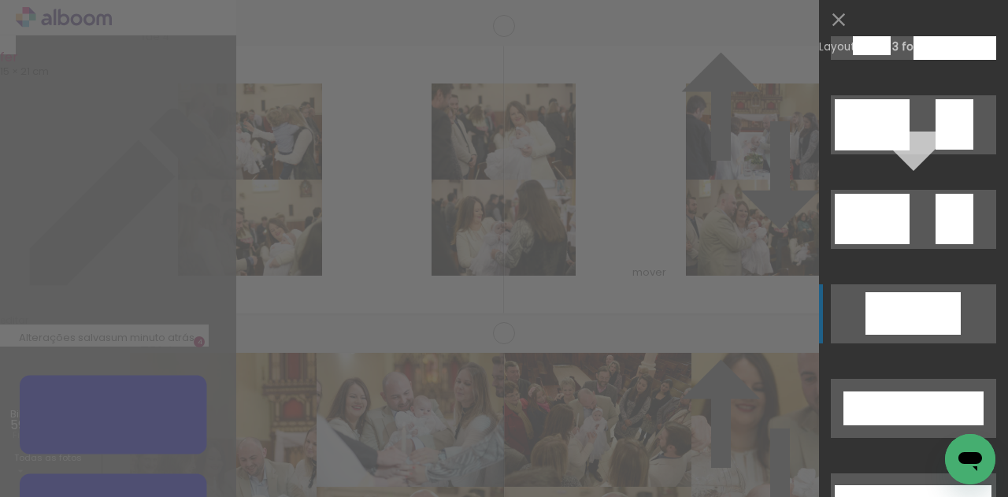
click at [910, 332] on div at bounding box center [898, 313] width 65 height 43
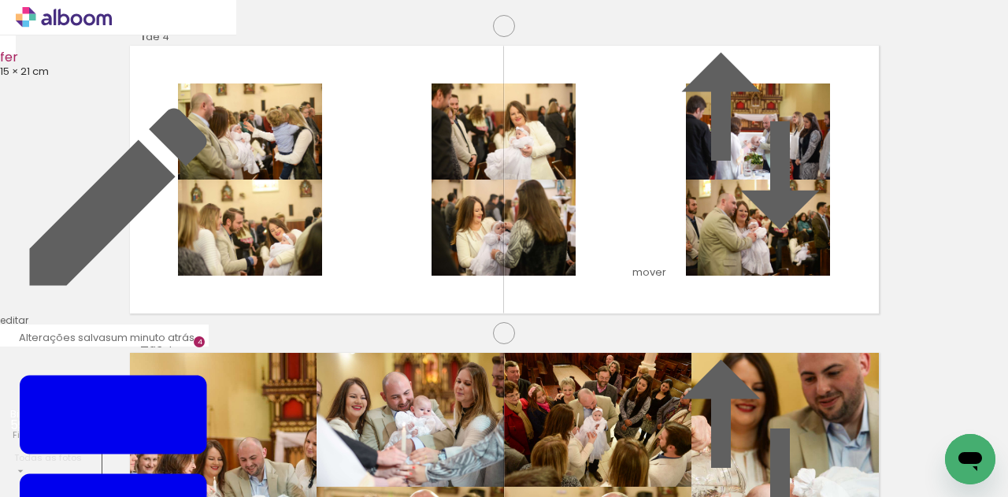
drag, startPoint x: 689, startPoint y: 184, endPoint x: 489, endPoint y: 244, distance: 208.1
click at [0, 0] on slot at bounding box center [0, 0] width 0 height 0
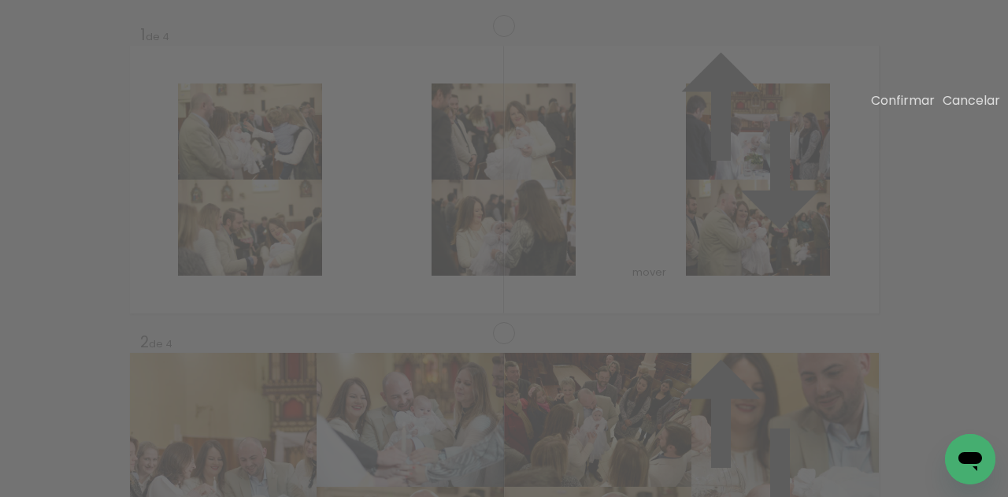
drag, startPoint x: 298, startPoint y: 237, endPoint x: 374, endPoint y: 248, distance: 77.2
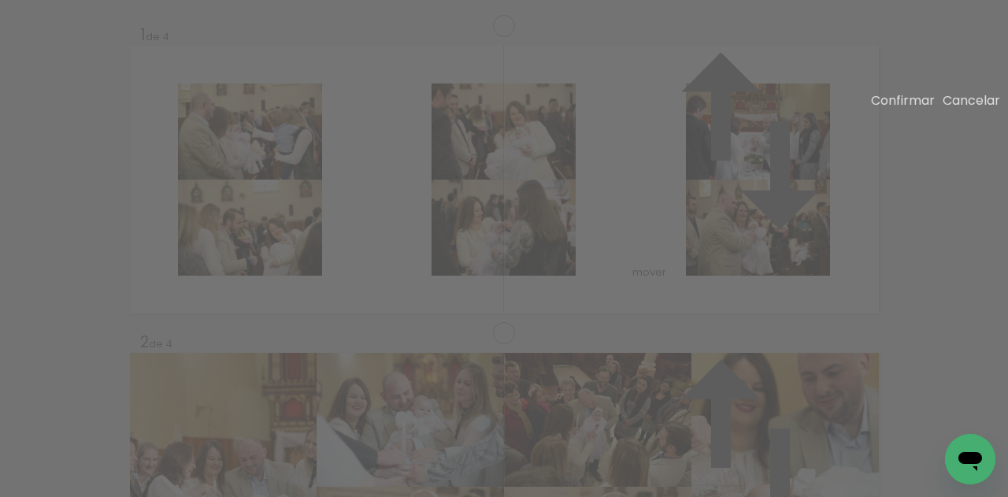
click at [0, 0] on slot "Confirmar" at bounding box center [0, 0] width 0 height 0
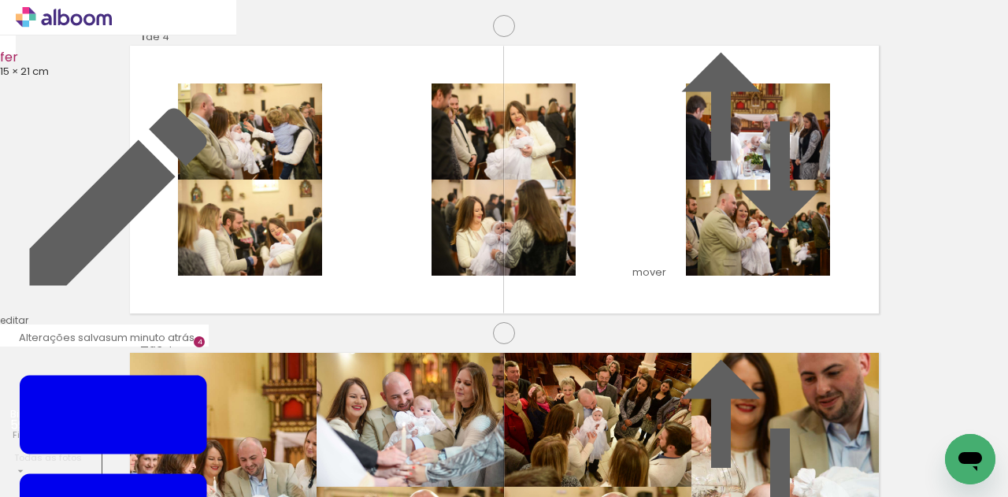
drag, startPoint x: 541, startPoint y: 217, endPoint x: 499, endPoint y: 218, distance: 42.6
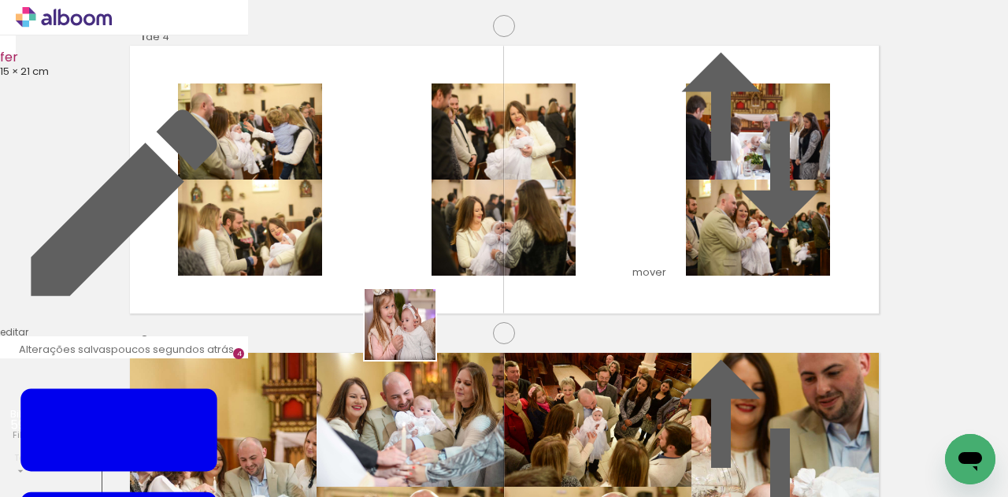
drag, startPoint x: 352, startPoint y: 444, endPoint x: 460, endPoint y: 304, distance: 176.3
click at [431, 301] on quentale-workspace at bounding box center [504, 248] width 1008 height 497
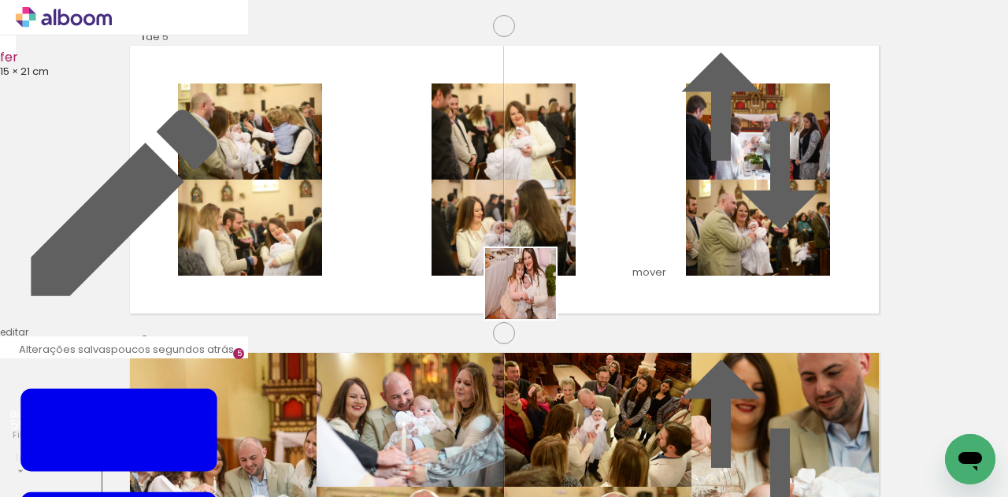
drag, startPoint x: 540, startPoint y: 436, endPoint x: 533, endPoint y: 292, distance: 143.6
click at [533, 292] on quentale-workspace at bounding box center [504, 248] width 1008 height 497
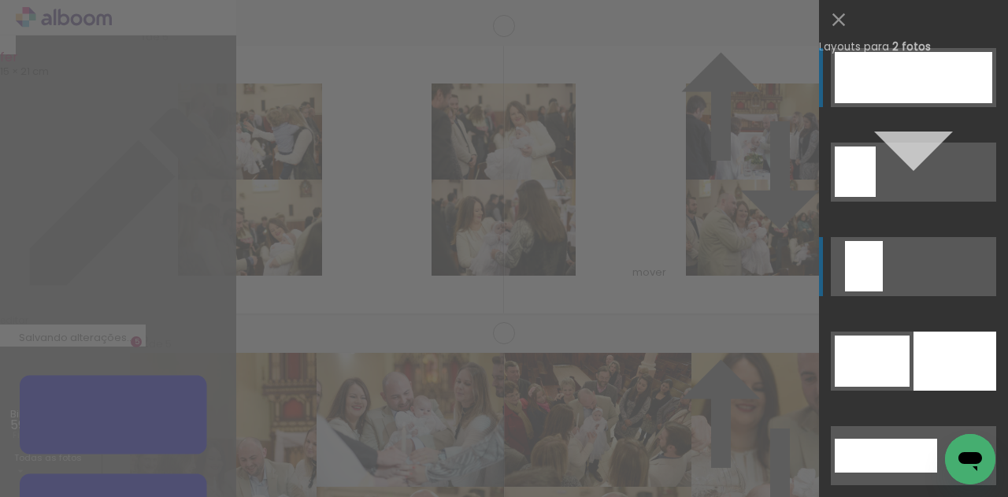
scroll to position [1249, 0]
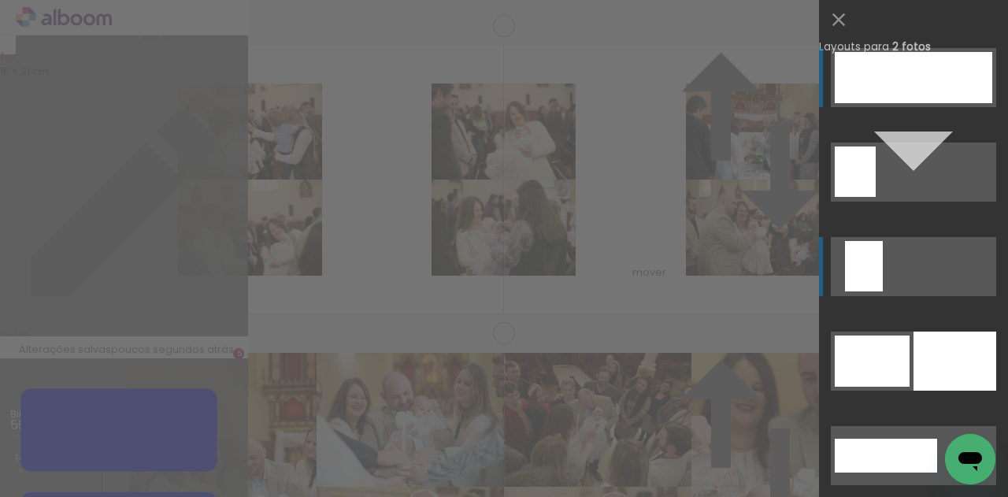
click at [915, 267] on quentale-layouter at bounding box center [913, 266] width 165 height 59
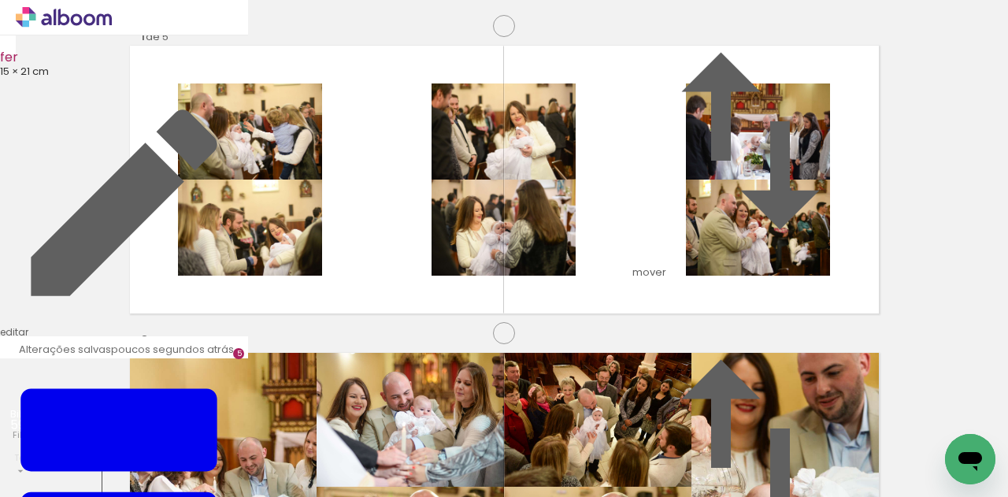
scroll to position [0, 3814]
drag, startPoint x: 590, startPoint y: 448, endPoint x: 672, endPoint y: 377, distance: 108.9
click at [574, 326] on quentale-workspace at bounding box center [504, 248] width 1008 height 497
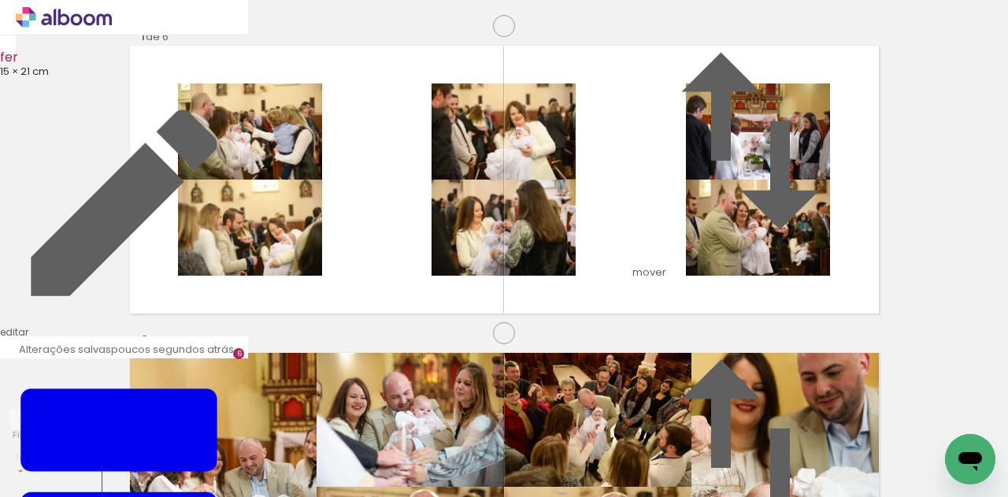
scroll to position [0, 2720]
drag, startPoint x: 444, startPoint y: 419, endPoint x: 449, endPoint y: 317, distance: 102.6
click at [449, 317] on quentale-workspace at bounding box center [504, 248] width 1008 height 497
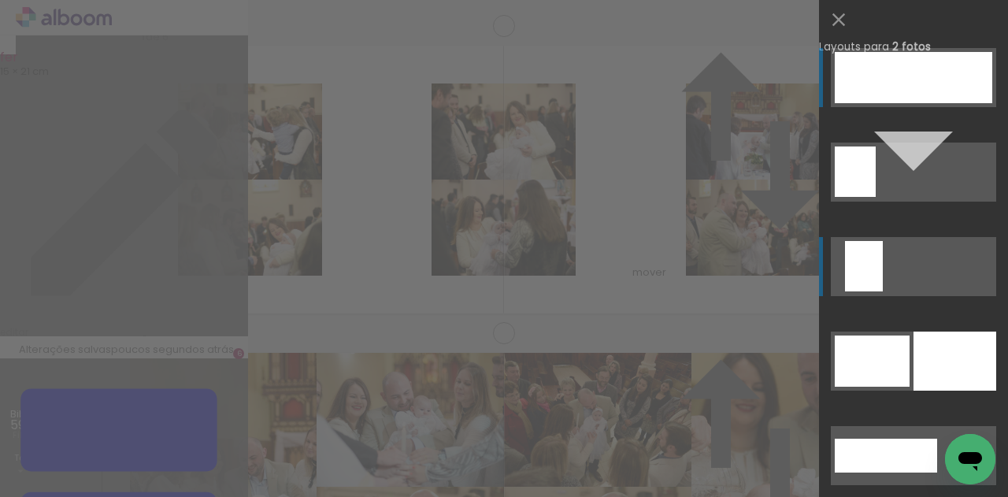
click at [888, 259] on quentale-layouter at bounding box center [913, 266] width 165 height 59
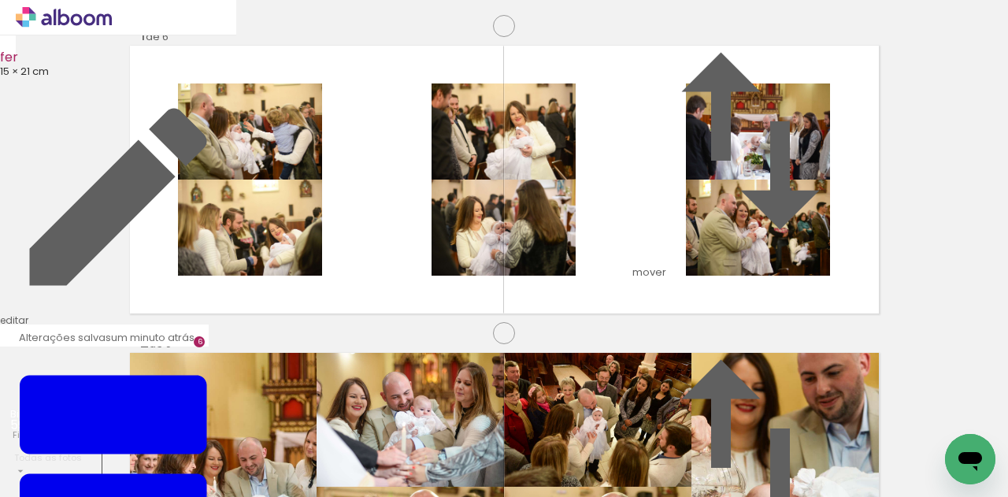
scroll to position [0, 1076]
drag, startPoint x: 411, startPoint y: 442, endPoint x: 444, endPoint y: 295, distance: 150.1
click at [444, 295] on quentale-workspace at bounding box center [504, 248] width 1008 height 497
drag, startPoint x: 499, startPoint y: 445, endPoint x: 519, endPoint y: 344, distance: 102.9
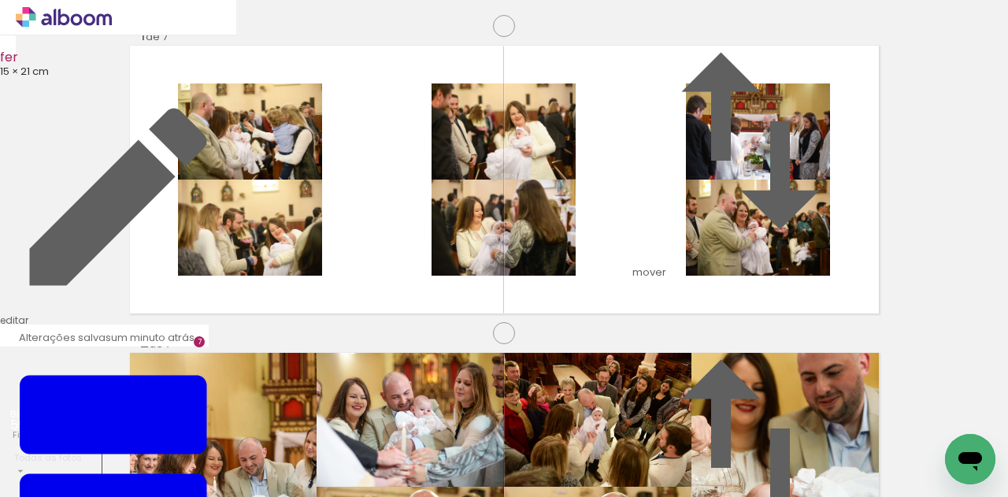
click at [519, 344] on quentale-workspace at bounding box center [504, 248] width 1008 height 497
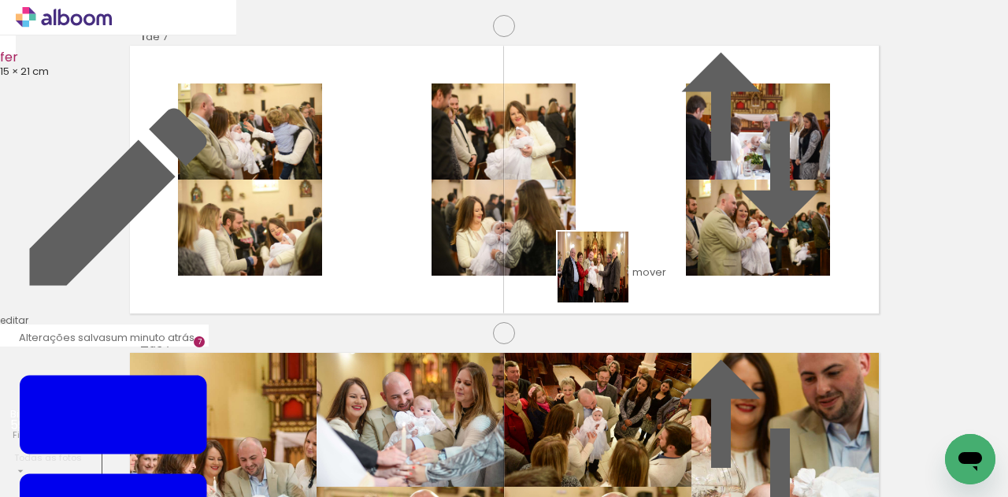
drag, startPoint x: 593, startPoint y: 448, endPoint x: 661, endPoint y: 388, distance: 90.4
click at [605, 272] on quentale-workspace at bounding box center [504, 248] width 1008 height 497
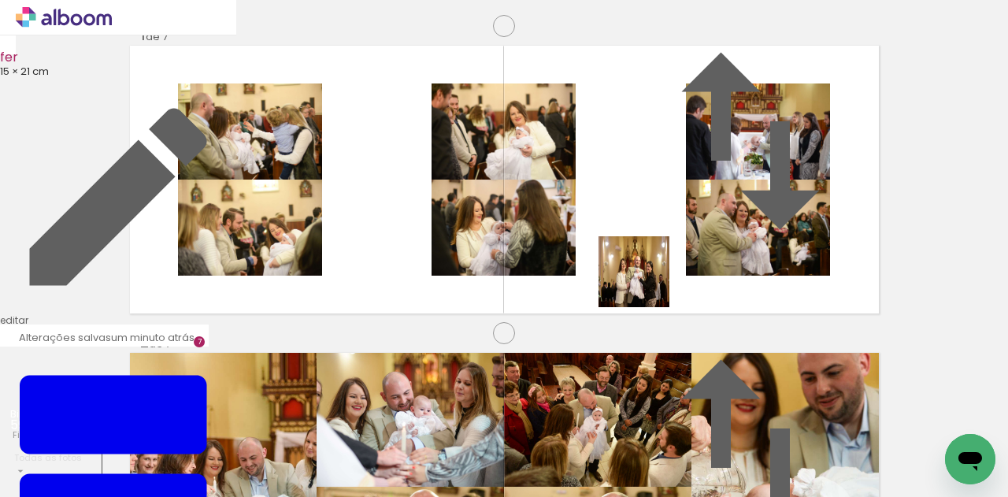
drag, startPoint x: 674, startPoint y: 431, endPoint x: 659, endPoint y: 280, distance: 151.9
click at [646, 283] on quentale-workspace at bounding box center [504, 248] width 1008 height 497
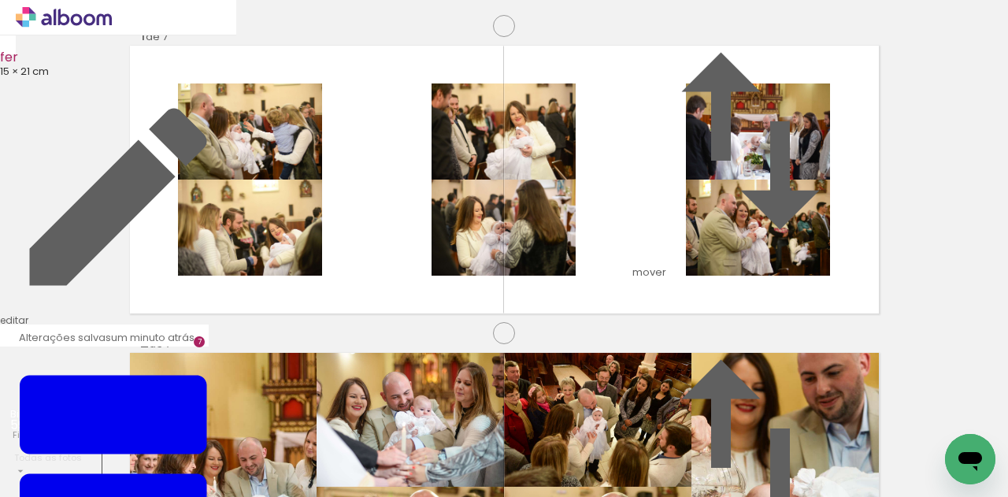
scroll to position [0, 1343]
drag, startPoint x: 496, startPoint y: 456, endPoint x: 544, endPoint y: 279, distance: 183.7
click at [544, 279] on quentale-workspace at bounding box center [504, 248] width 1008 height 497
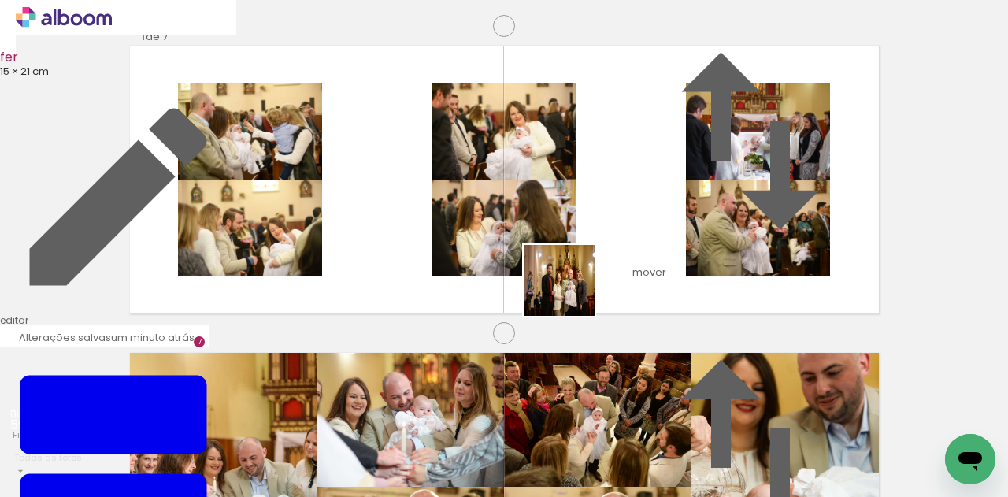
drag, startPoint x: 593, startPoint y: 436, endPoint x: 571, endPoint y: 292, distance: 145.9
click at [571, 292] on quentale-workspace at bounding box center [504, 248] width 1008 height 497
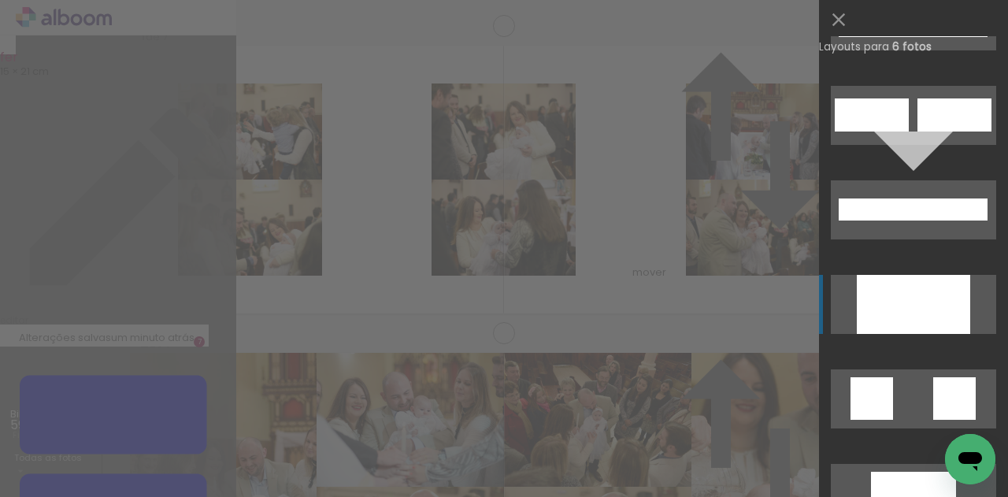
scroll to position [1248, 0]
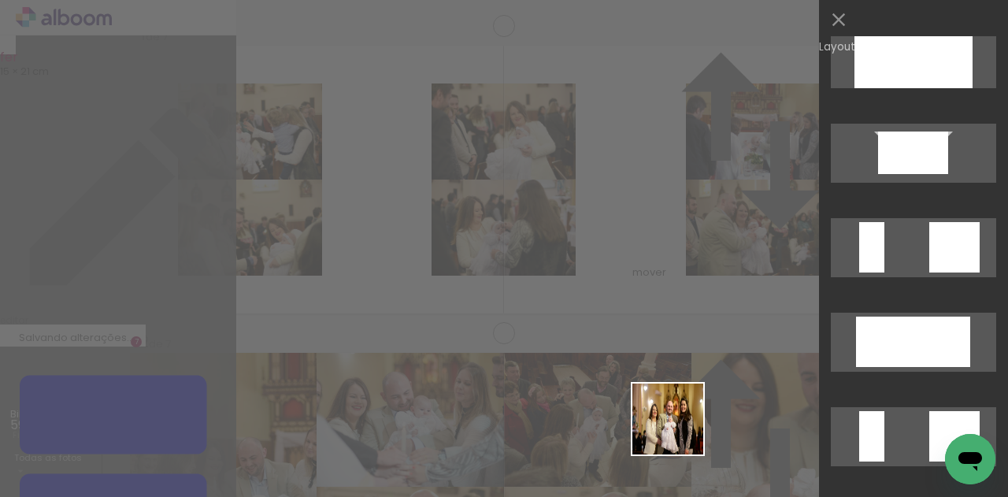
drag, startPoint x: 678, startPoint y: 440, endPoint x: 680, endPoint y: 284, distance: 156.0
click at [677, 262] on quentale-workspace at bounding box center [504, 248] width 1008 height 497
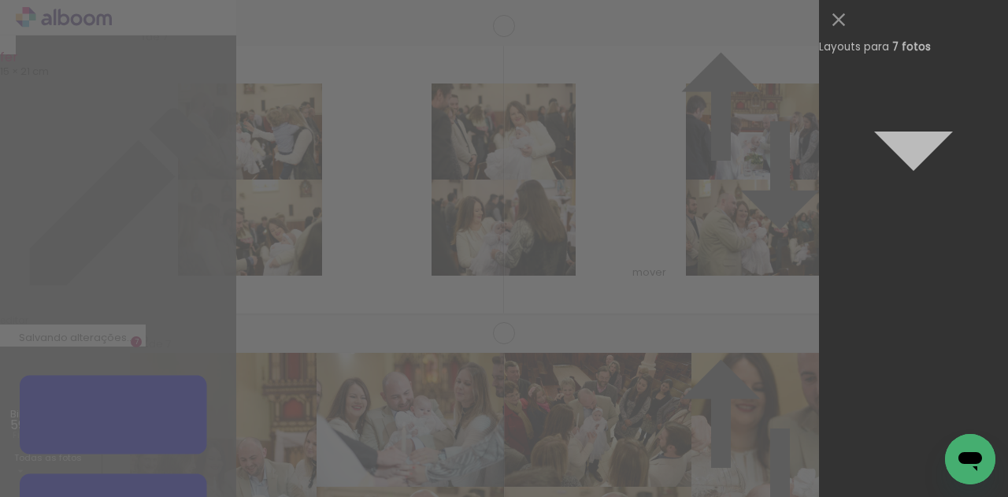
scroll to position [0, 0]
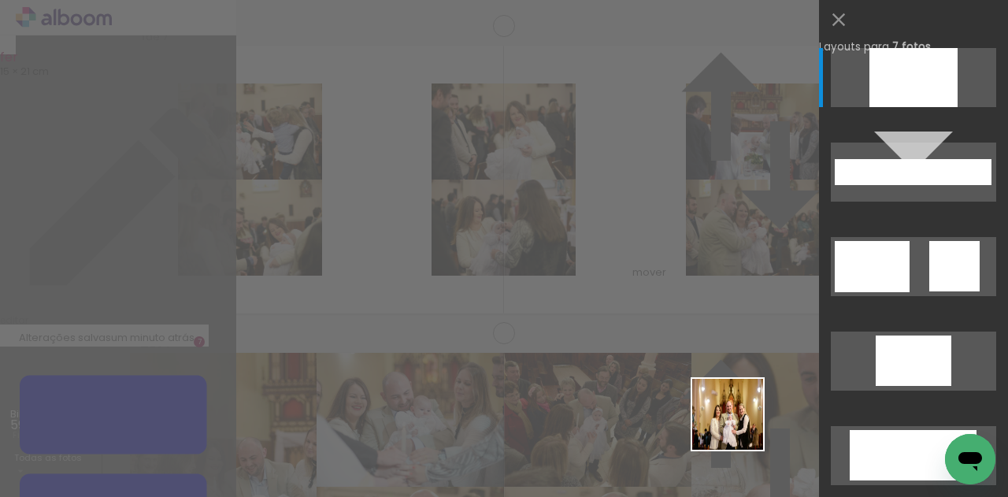
drag, startPoint x: 748, startPoint y: 444, endPoint x: 653, endPoint y: 323, distance: 153.8
click at [648, 329] on quentale-workspace at bounding box center [504, 248] width 1008 height 497
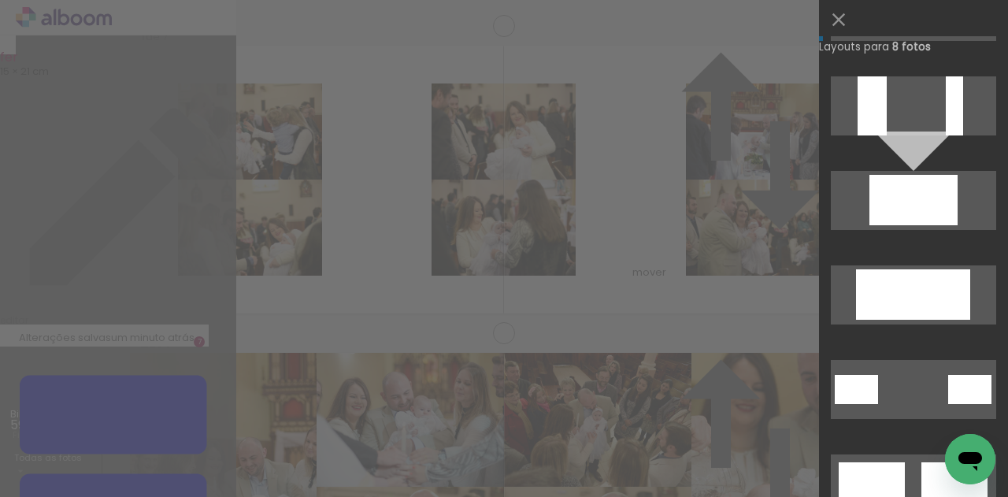
scroll to position [1560, 0]
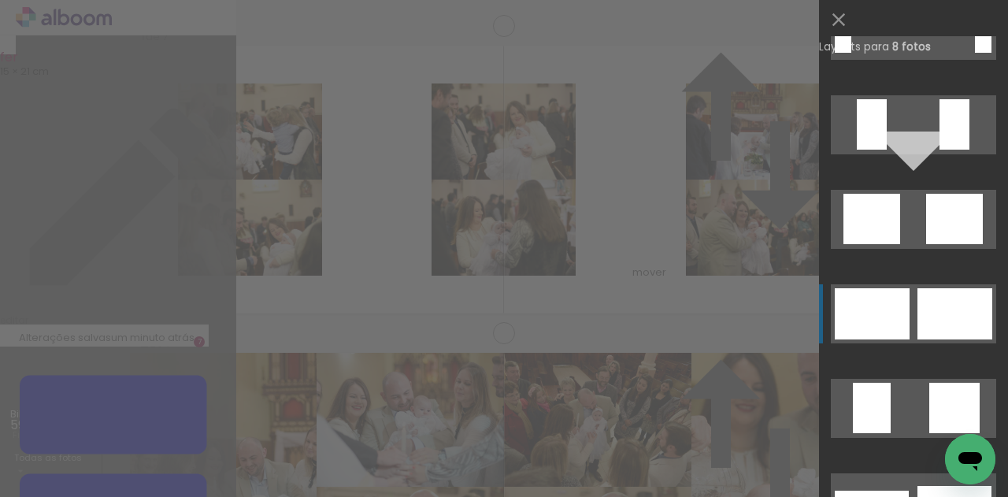
click at [923, 310] on div at bounding box center [936, 300] width 37 height 25
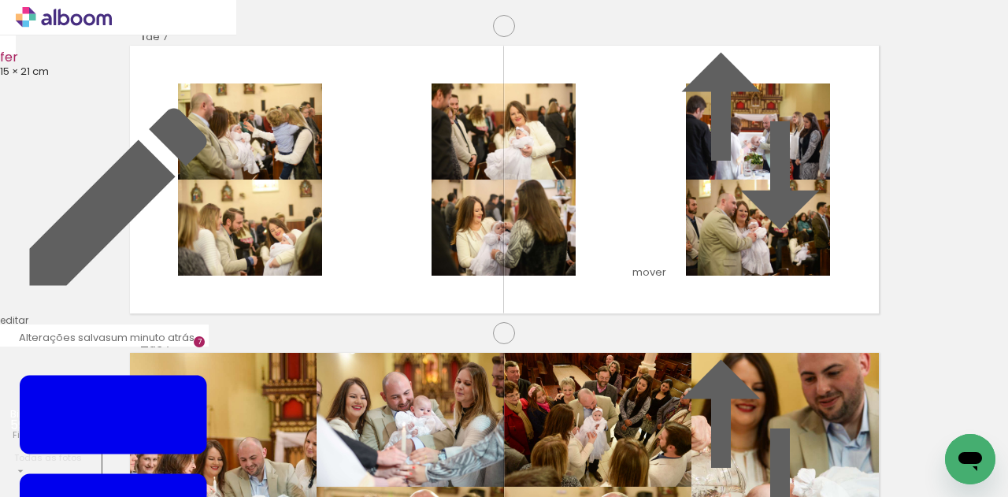
scroll to position [2071, 0]
drag, startPoint x: 478, startPoint y: 436, endPoint x: 563, endPoint y: 410, distance: 88.7
click at [428, 329] on quentale-workspace at bounding box center [504, 248] width 1008 height 497
drag, startPoint x: 587, startPoint y: 447, endPoint x: 506, endPoint y: 278, distance: 187.1
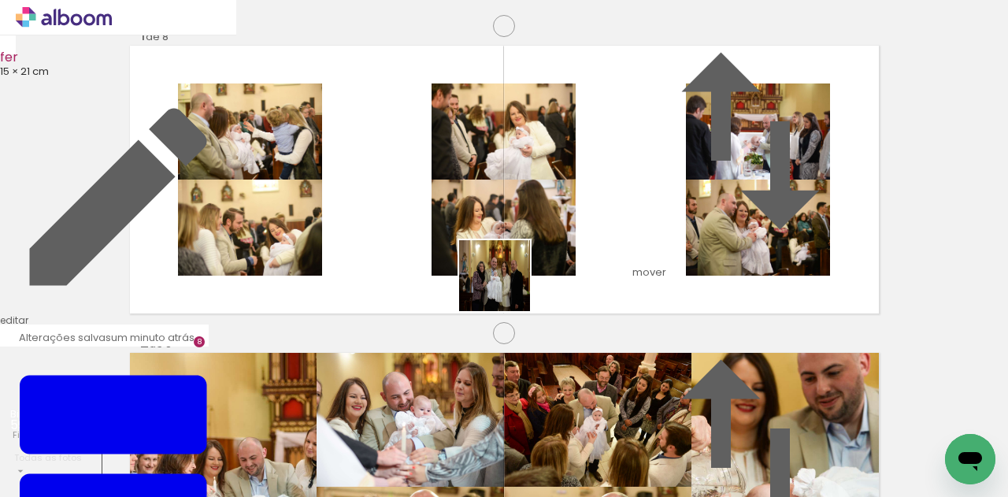
click at [506, 278] on quentale-workspace at bounding box center [504, 248] width 1008 height 497
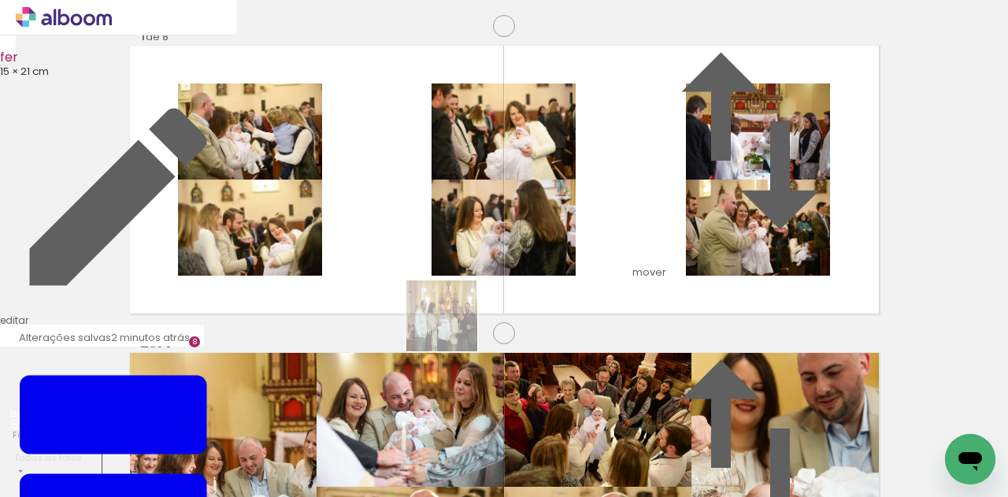
drag, startPoint x: 410, startPoint y: 445, endPoint x: 470, endPoint y: 260, distance: 194.6
click at [470, 260] on quentale-workspace at bounding box center [504, 248] width 1008 height 497
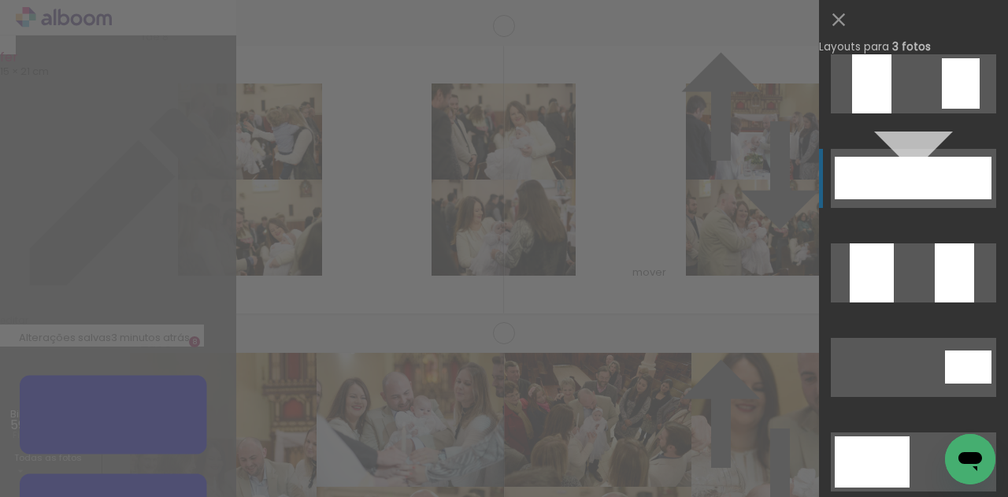
scroll to position [5512, 0]
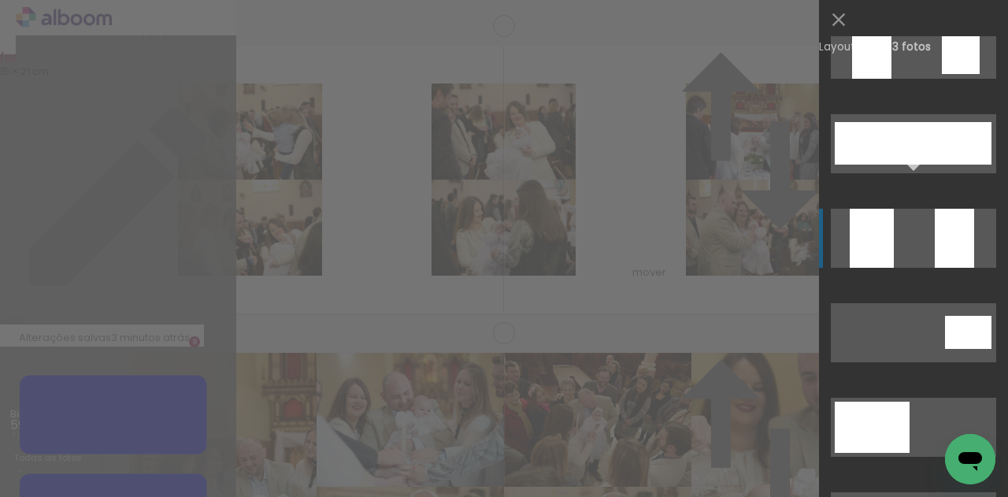
click at [914, 254] on quentale-layouter at bounding box center [913, 238] width 165 height 59
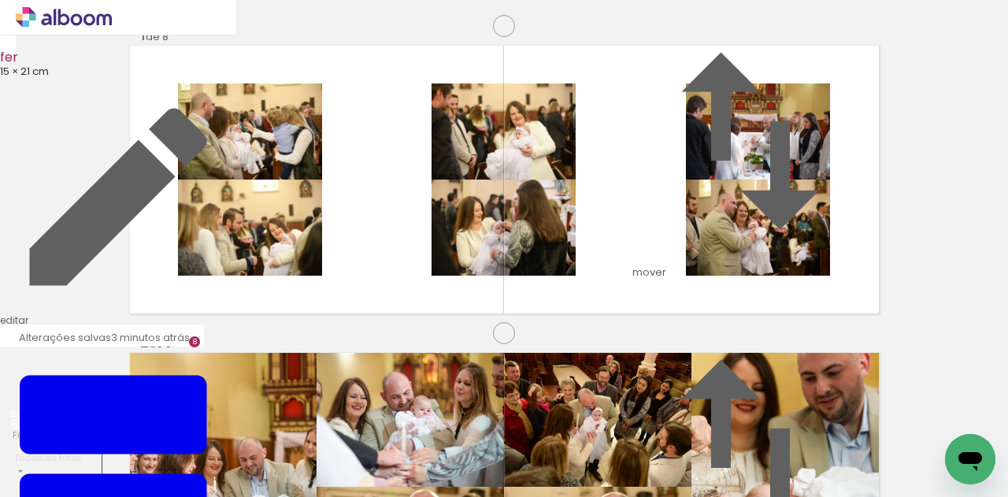
click at [0, 0] on slot "P&B" at bounding box center [0, 0] width 0 height 0
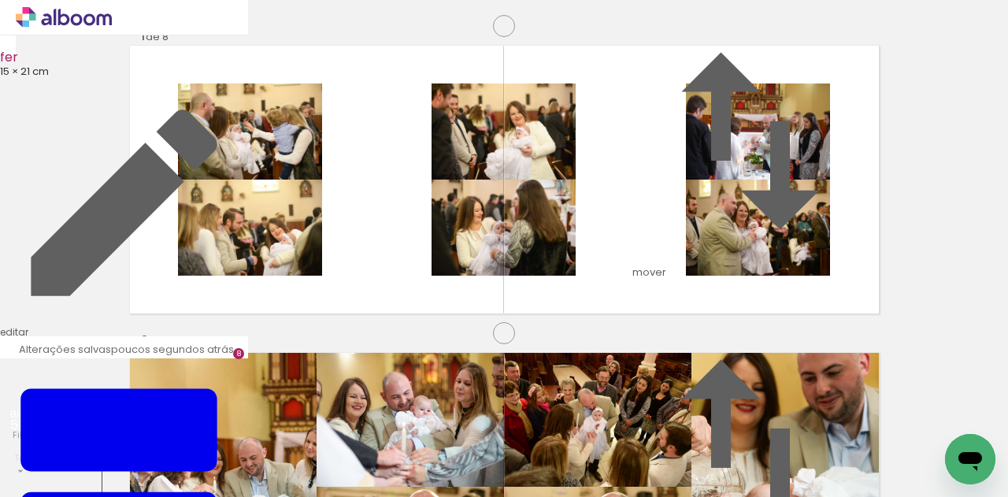
scroll to position [2507, 0]
drag, startPoint x: 295, startPoint y: 312, endPoint x: 267, endPoint y: 373, distance: 67.0
click at [381, 239] on quentale-workspace at bounding box center [504, 248] width 1008 height 497
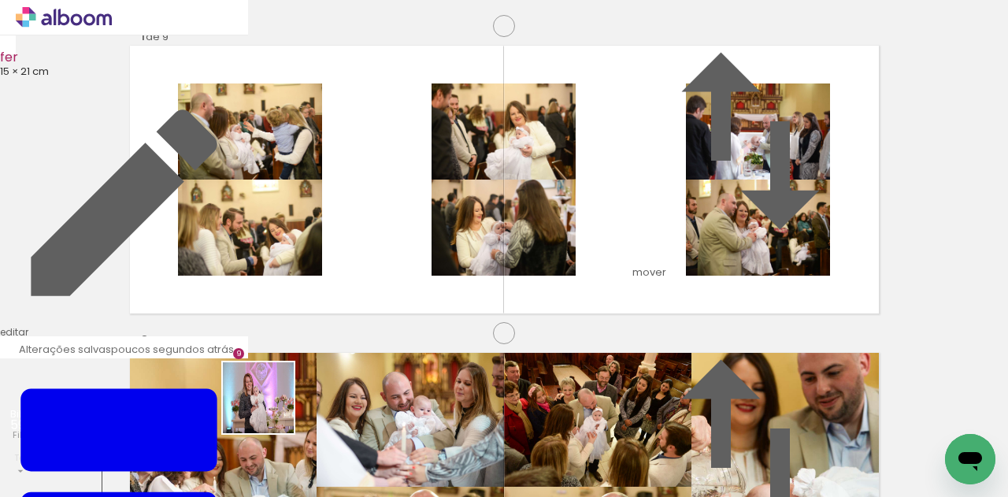
drag, startPoint x: 243, startPoint y: 434, endPoint x: 406, endPoint y: 281, distance: 222.9
click at [406, 281] on quentale-workspace at bounding box center [504, 248] width 1008 height 497
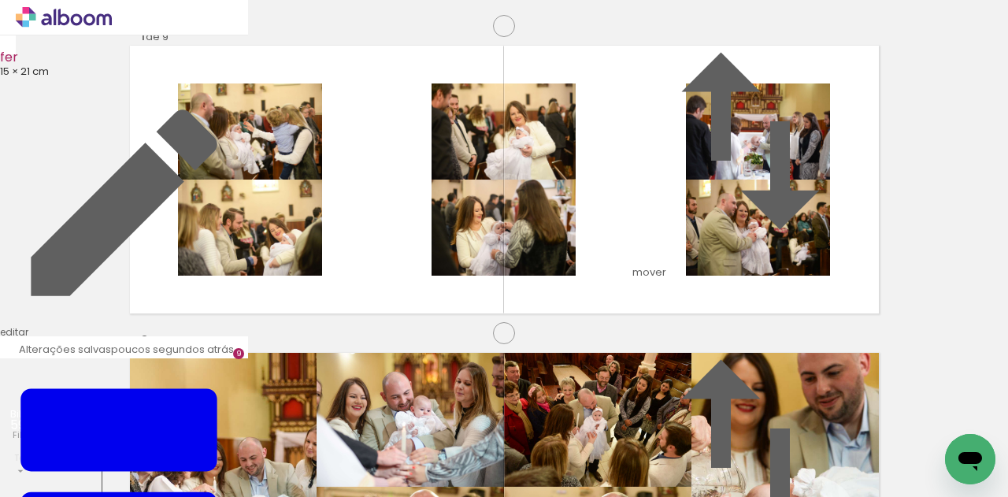
drag, startPoint x: 326, startPoint y: 447, endPoint x: 426, endPoint y: 329, distance: 155.4
click at [431, 284] on quentale-workspace at bounding box center [504, 248] width 1008 height 497
drag, startPoint x: 421, startPoint y: 433, endPoint x: 503, endPoint y: 258, distance: 194.2
click at [503, 258] on quentale-workspace at bounding box center [504, 248] width 1008 height 497
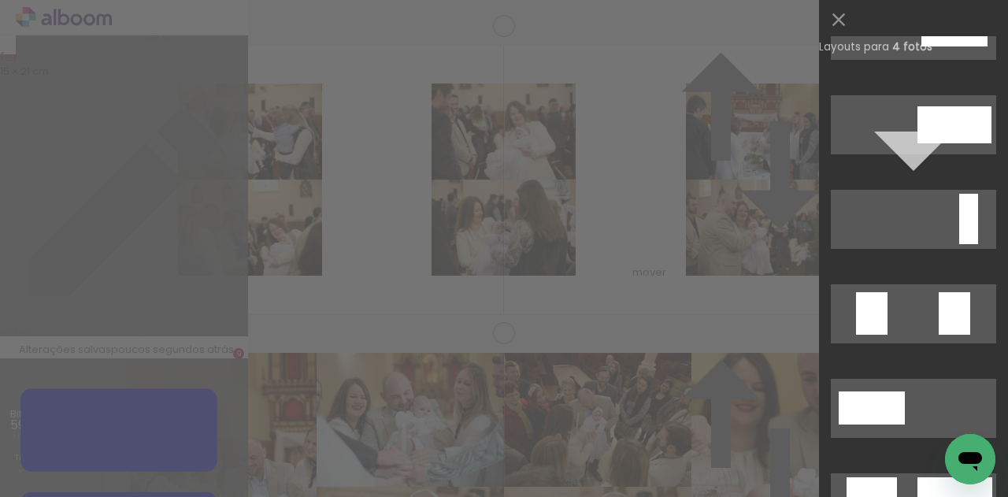
scroll to position [936, 0]
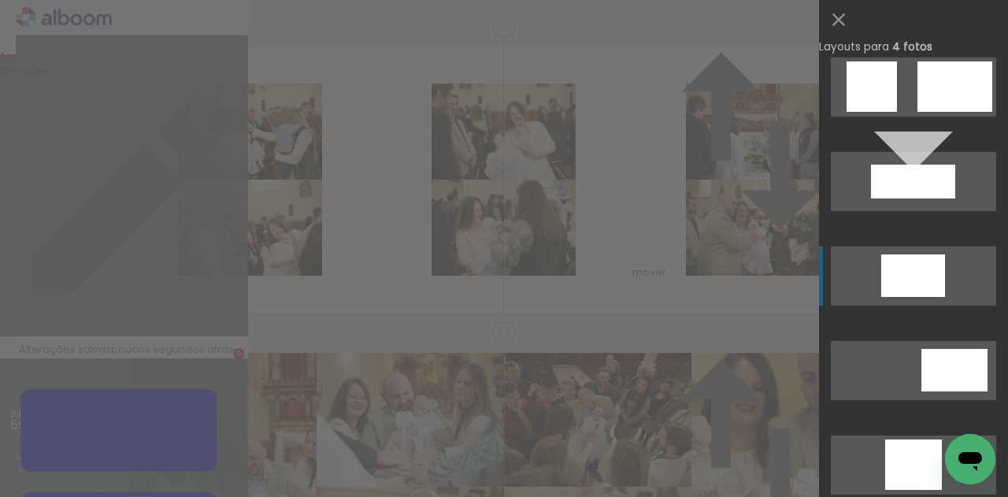
click at [913, 267] on div at bounding box center [898, 264] width 32 height 21
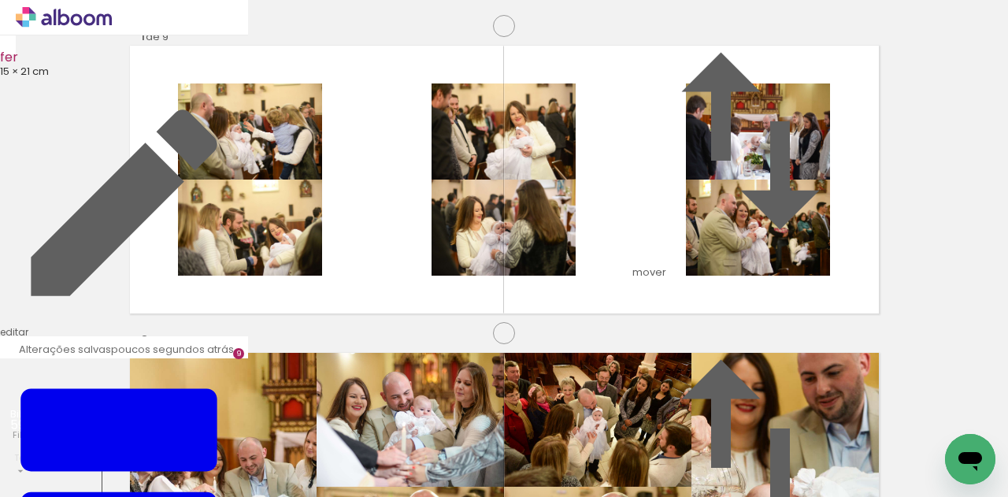
scroll to position [2686, 0]
drag, startPoint x: 589, startPoint y: 455, endPoint x: 526, endPoint y: 304, distance: 163.9
click at [526, 304] on quentale-workspace at bounding box center [504, 248] width 1008 height 497
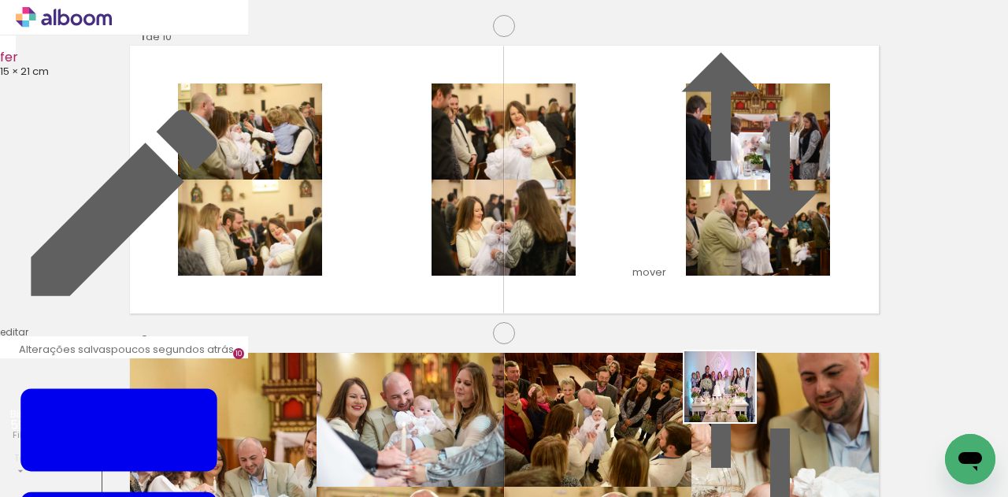
drag, startPoint x: 732, startPoint y: 399, endPoint x: 614, endPoint y: 261, distance: 181.6
click at [614, 261] on quentale-workspace at bounding box center [504, 248] width 1008 height 497
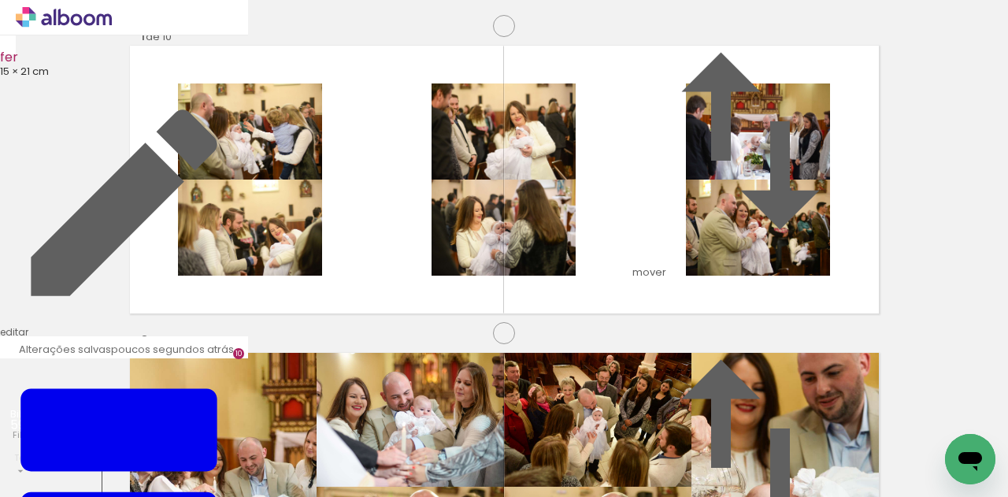
scroll to position [0, 2743]
drag, startPoint x: 505, startPoint y: 440, endPoint x: 598, endPoint y: 438, distance: 93.0
click at [518, 273] on quentale-workspace at bounding box center [504, 248] width 1008 height 497
drag, startPoint x: 597, startPoint y: 303, endPoint x: 609, endPoint y: 305, distance: 11.9
click at [597, 301] on quentale-workspace at bounding box center [504, 248] width 1008 height 497
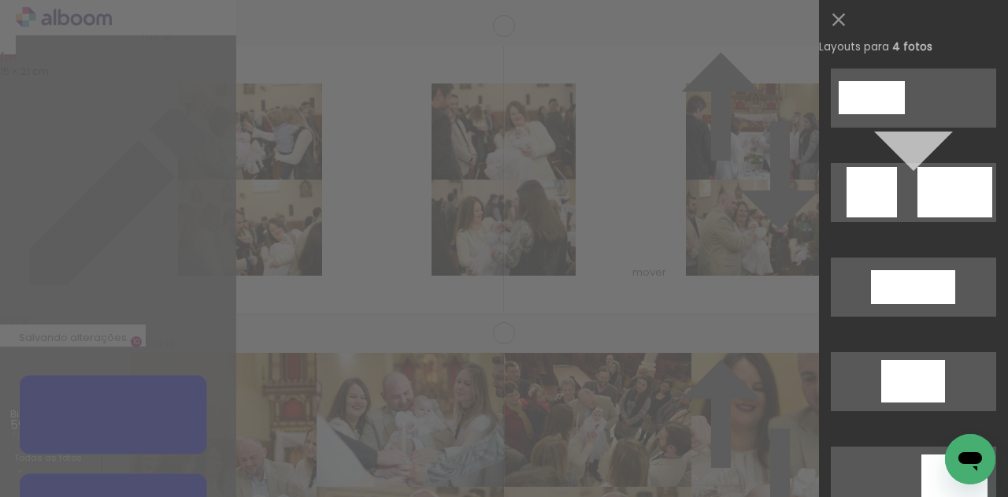
scroll to position [832, 0]
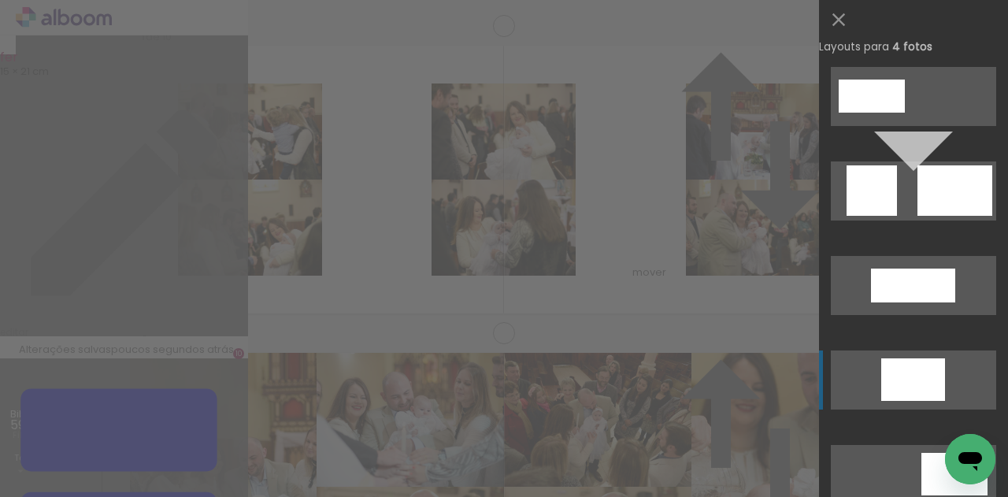
click at [915, 363] on div at bounding box center [929, 368] width 32 height 21
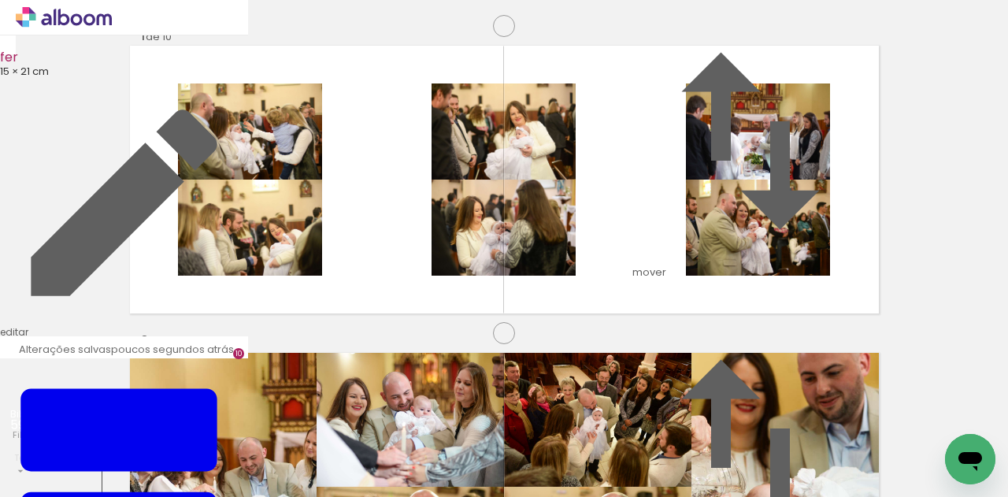
scroll to position [0, 3106]
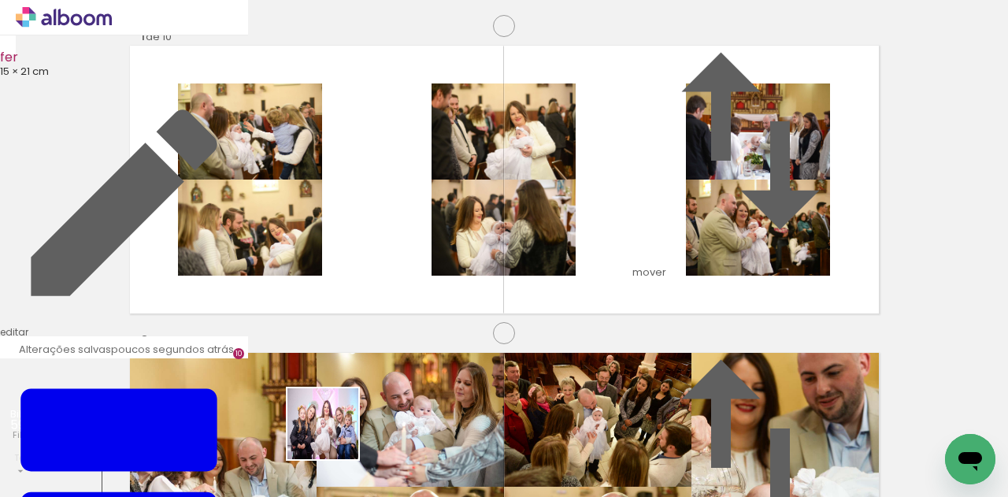
drag, startPoint x: 335, startPoint y: 436, endPoint x: 426, endPoint y: 401, distance: 97.7
click at [415, 339] on quentale-workspace at bounding box center [504, 248] width 1008 height 497
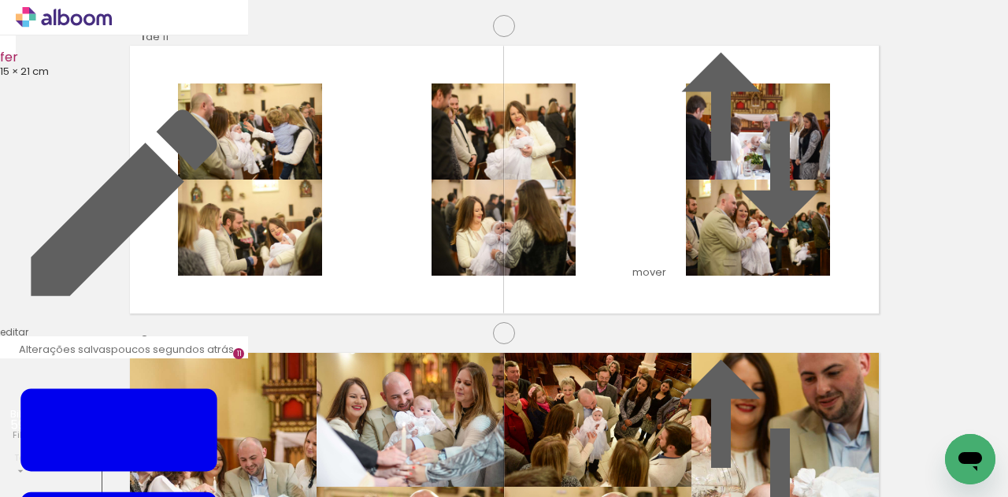
scroll to position [3092, 0]
drag, startPoint x: 410, startPoint y: 450, endPoint x: 496, endPoint y: 275, distance: 194.5
click at [496, 275] on quentale-workspace at bounding box center [504, 248] width 1008 height 497
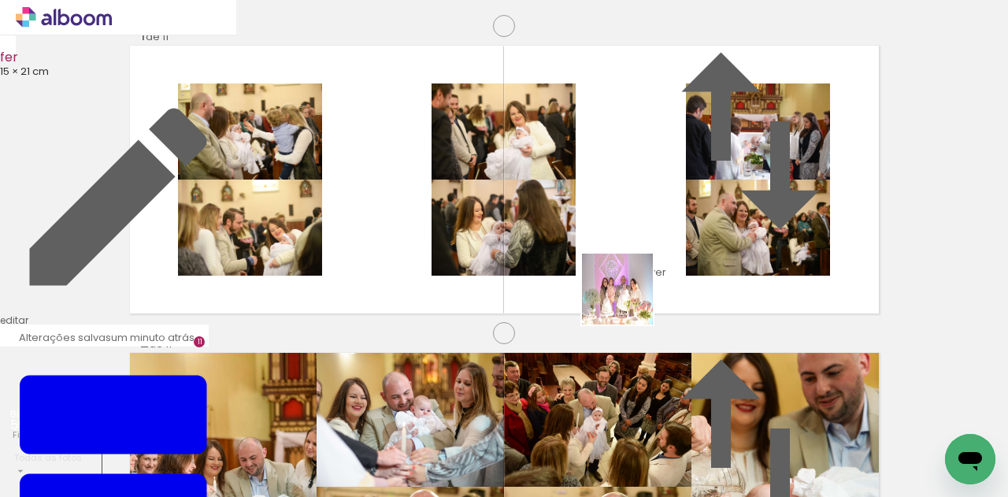
drag, startPoint x: 590, startPoint y: 439, endPoint x: 630, endPoint y: 300, distance: 144.4
click at [630, 300] on quentale-workspace at bounding box center [504, 248] width 1008 height 497
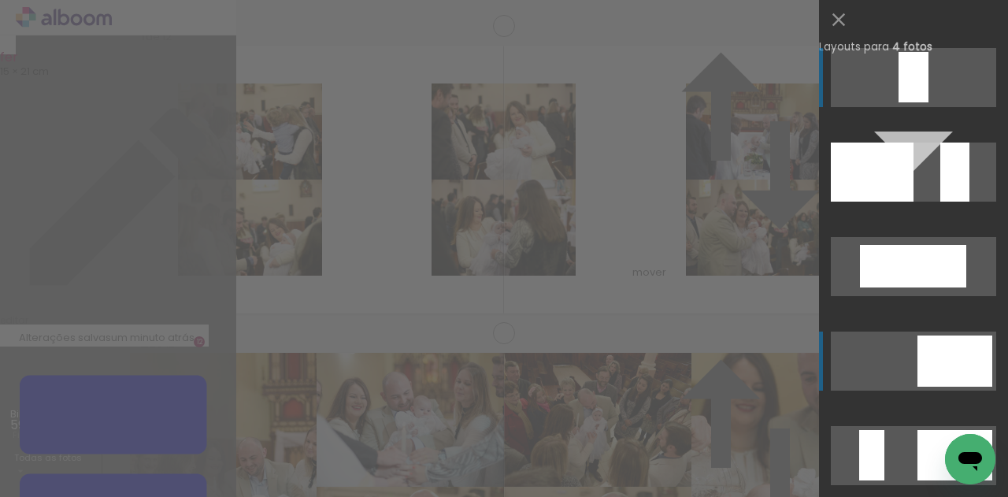
click at [944, 377] on div at bounding box center [936, 374] width 37 height 26
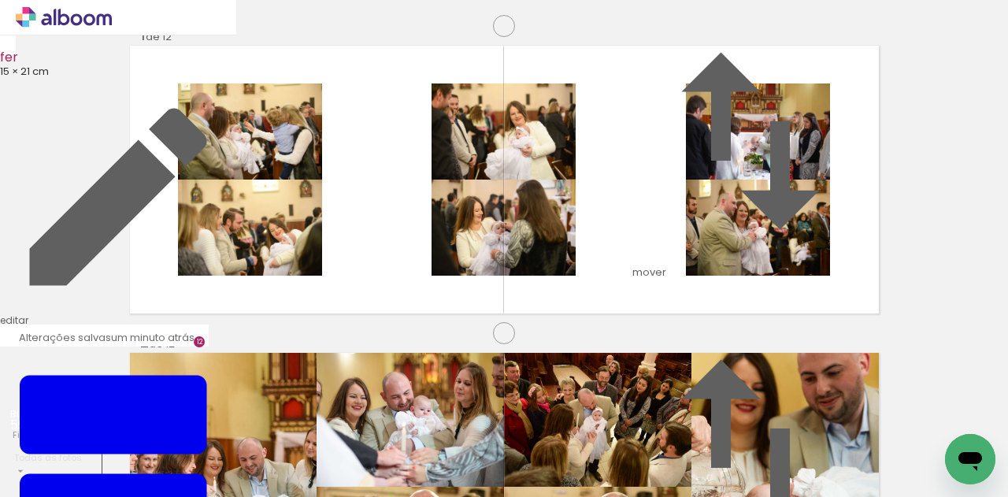
scroll to position [3711, 0]
drag, startPoint x: 525, startPoint y: 444, endPoint x: 496, endPoint y: 294, distance: 152.7
click at [496, 294] on quentale-workspace at bounding box center [504, 248] width 1008 height 497
drag, startPoint x: 681, startPoint y: 317, endPoint x: 730, endPoint y: 376, distance: 76.1
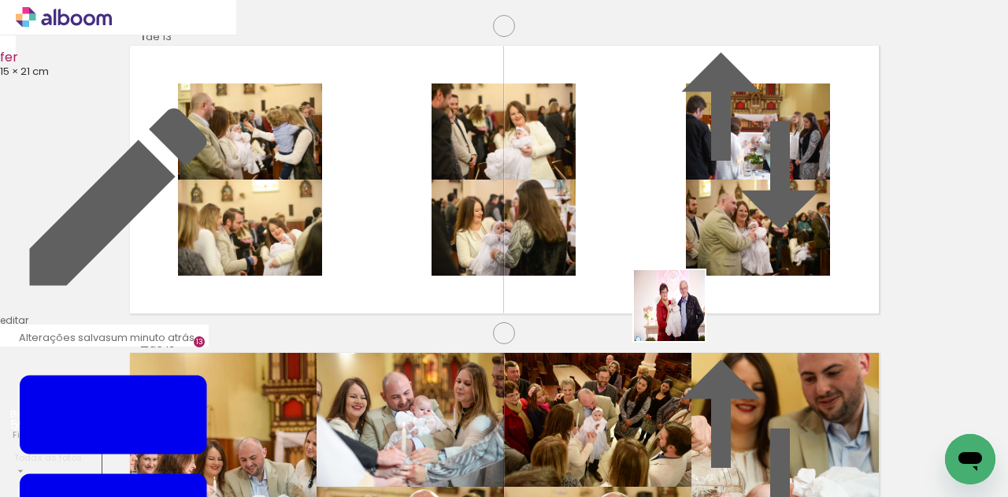
click at [615, 291] on quentale-workspace at bounding box center [504, 248] width 1008 height 497
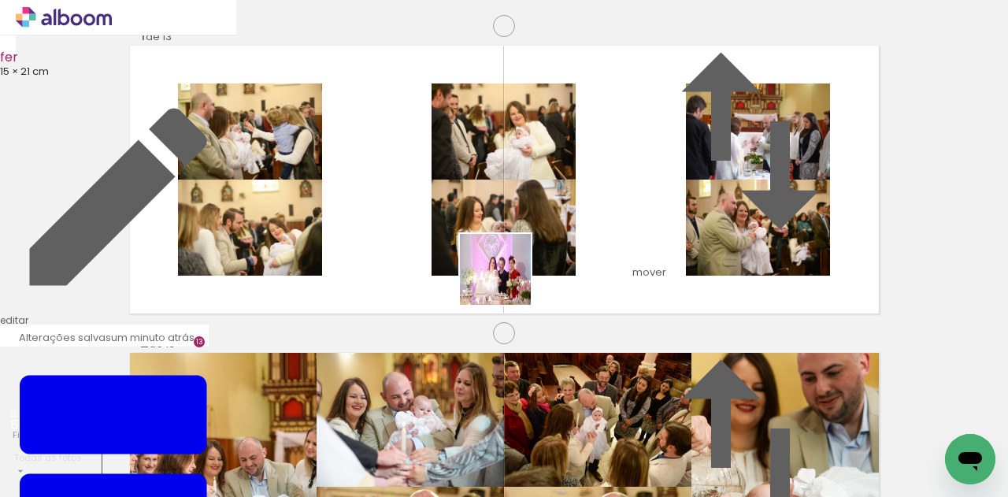
drag, startPoint x: 614, startPoint y: 444, endPoint x: 507, endPoint y: 281, distance: 194.0
click at [507, 281] on quentale-workspace at bounding box center [504, 248] width 1008 height 497
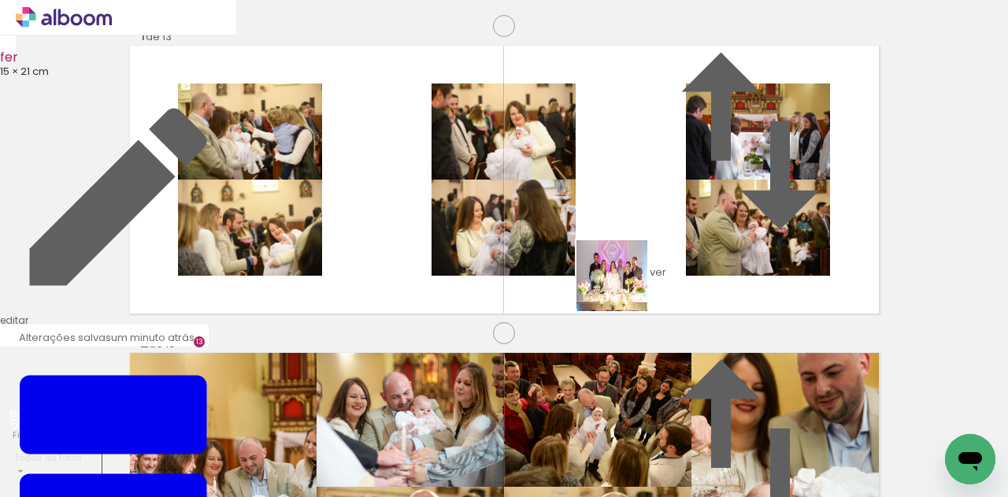
drag, startPoint x: 682, startPoint y: 435, endPoint x: 624, endPoint y: 288, distance: 158.4
click at [624, 288] on quentale-workspace at bounding box center [504, 248] width 1008 height 497
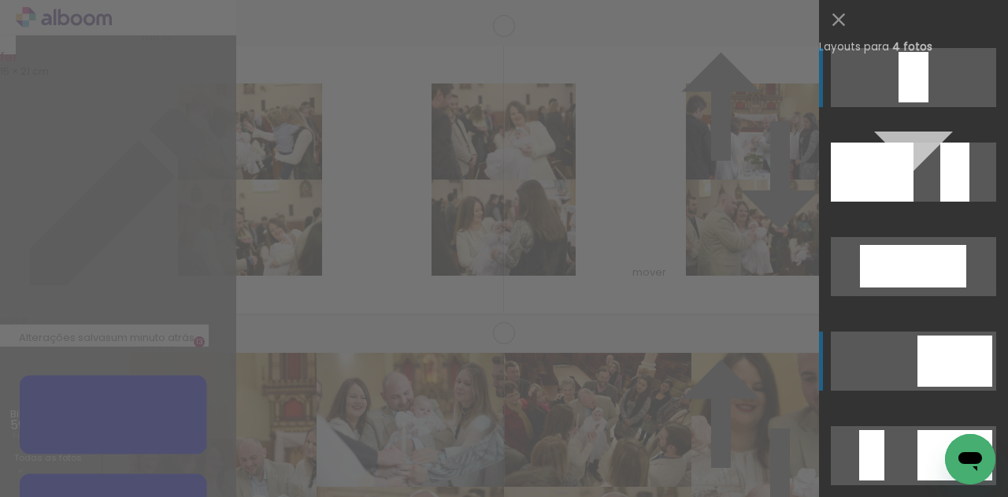
click at [926, 343] on div at bounding box center [936, 348] width 37 height 25
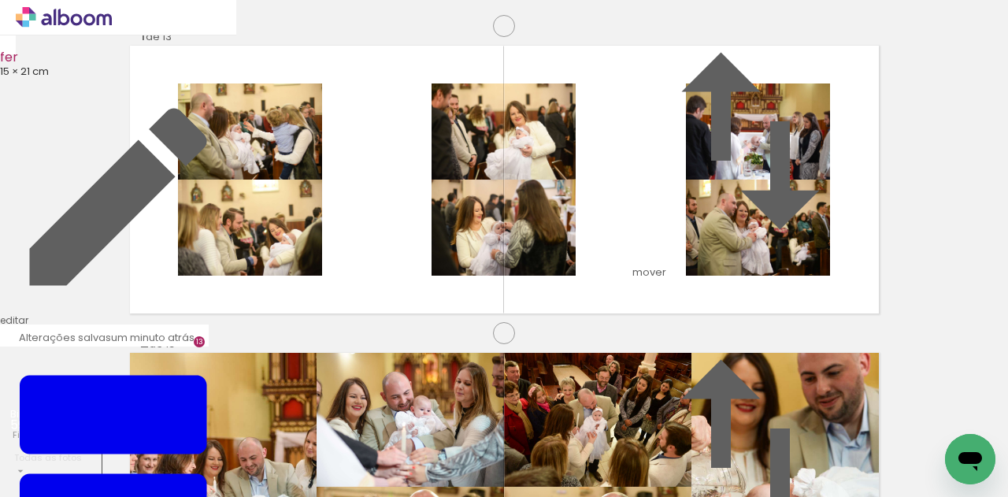
scroll to position [3915, 0]
drag, startPoint x: 769, startPoint y: 447, endPoint x: 579, endPoint y: 316, distance: 230.5
click at [579, 316] on quentale-workspace at bounding box center [504, 248] width 1008 height 497
drag, startPoint x: 863, startPoint y: 433, endPoint x: 612, endPoint y: 260, distance: 304.2
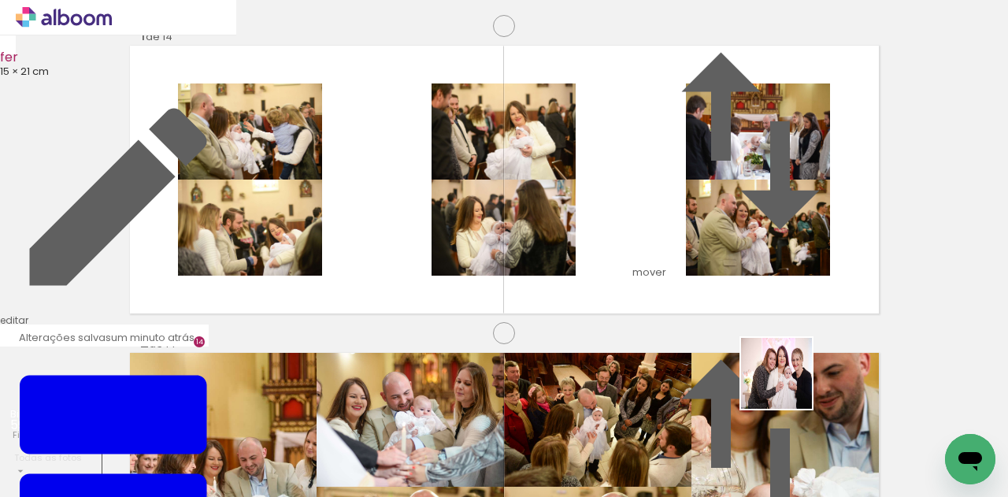
click at [609, 261] on quentale-workspace at bounding box center [504, 248] width 1008 height 497
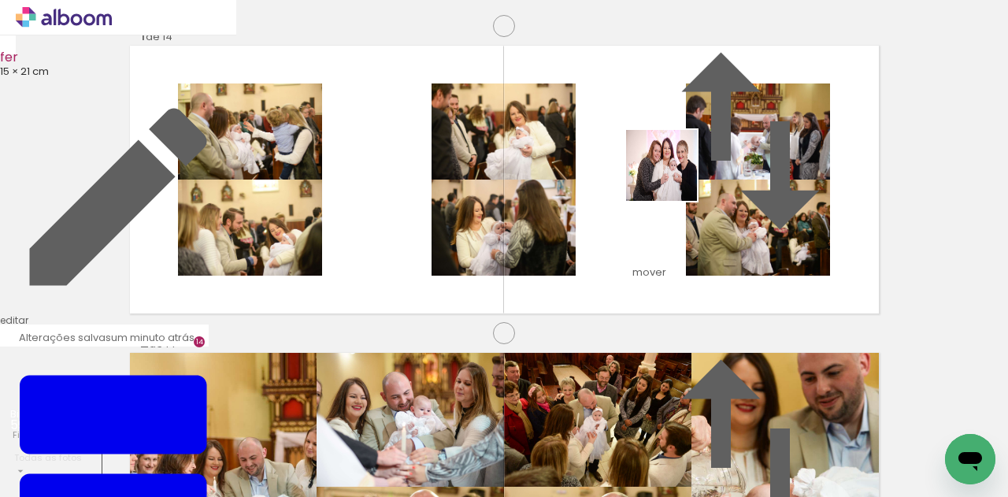
drag, startPoint x: 847, startPoint y: 407, endPoint x: 656, endPoint y: 165, distance: 308.0
click at [656, 165] on quentale-workspace at bounding box center [504, 248] width 1008 height 497
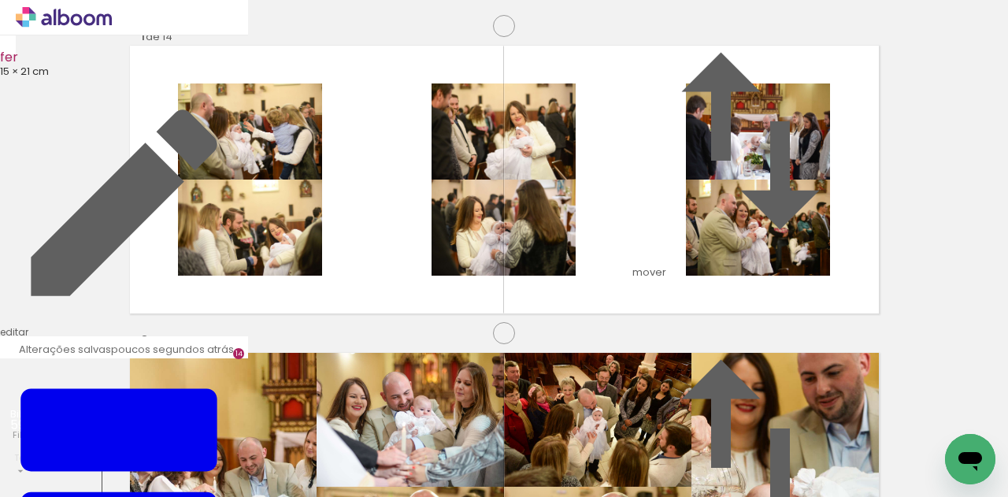
scroll to position [0, 3725]
drag, startPoint x: 757, startPoint y: 444, endPoint x: 682, endPoint y: 300, distance: 161.7
click at [682, 300] on quentale-workspace at bounding box center [504, 248] width 1008 height 497
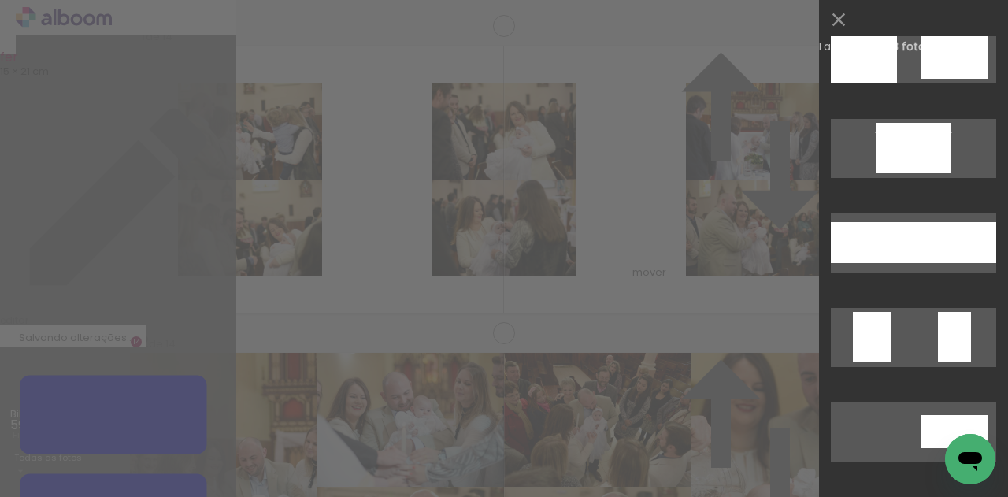
scroll to position [4680, 0]
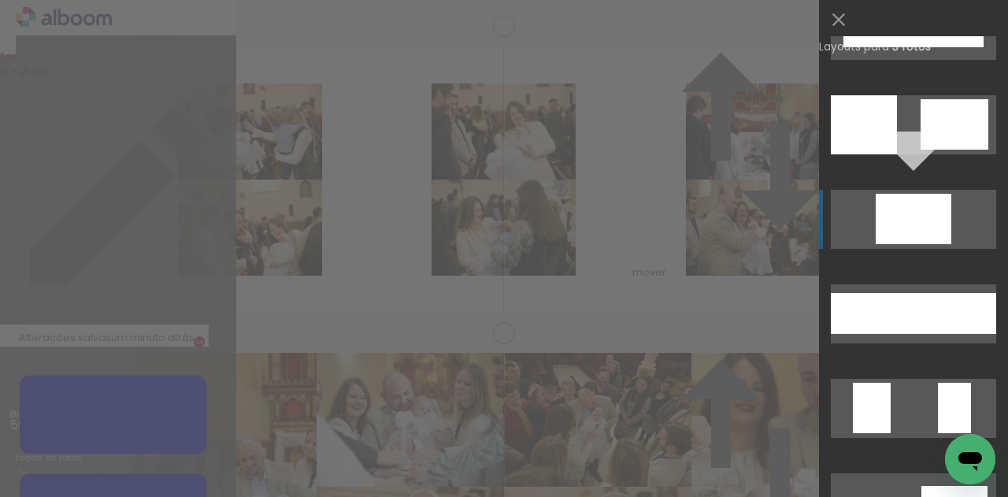
click at [924, 217] on div at bounding box center [933, 206] width 38 height 25
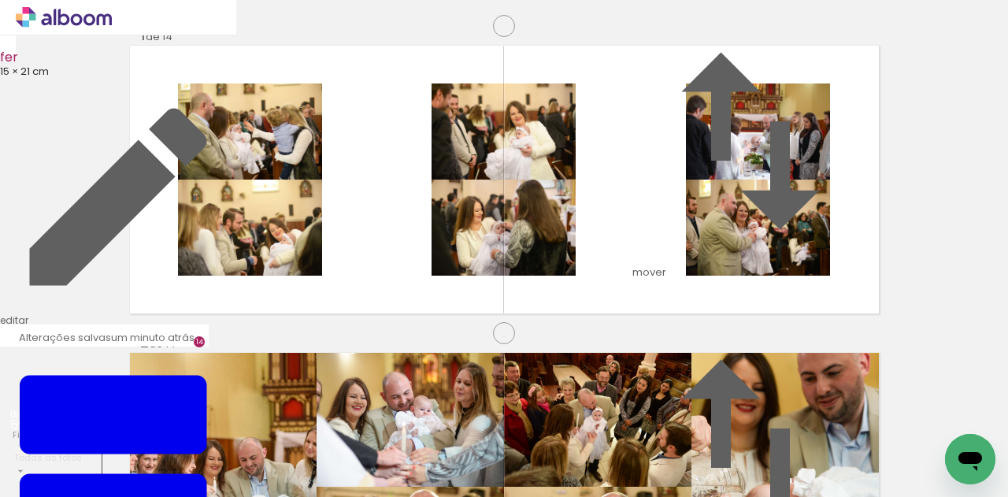
drag, startPoint x: 634, startPoint y: 317, endPoint x: 433, endPoint y: 273, distance: 205.9
click at [0, 0] on slot at bounding box center [0, 0] width 0 height 0
drag, startPoint x: 609, startPoint y: 316, endPoint x: 374, endPoint y: 241, distance: 246.4
click at [0, 0] on slot at bounding box center [0, 0] width 0 height 0
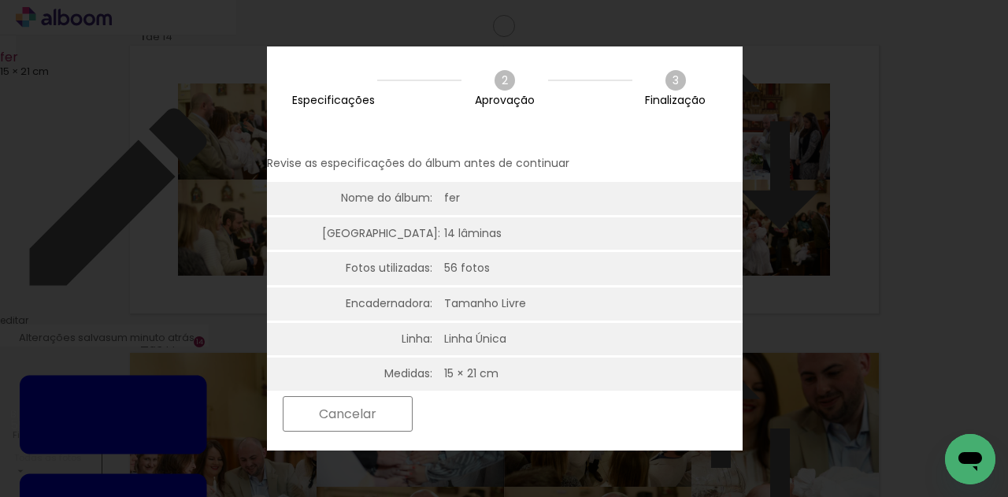
scroll to position [4680, 0]
click at [0, 0] on slot "Próximo" at bounding box center [0, 0] width 0 height 0
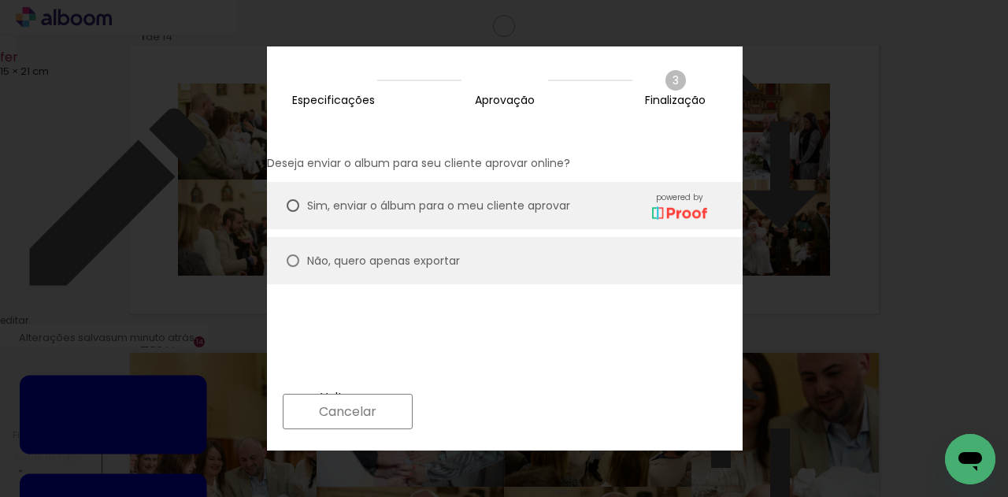
click at [299, 254] on div at bounding box center [293, 260] width 13 height 13
type paper-radio-button "on"
click at [0, 0] on slot "Próximo" at bounding box center [0, 0] width 0 height 0
type input "Alta, 300 DPI"
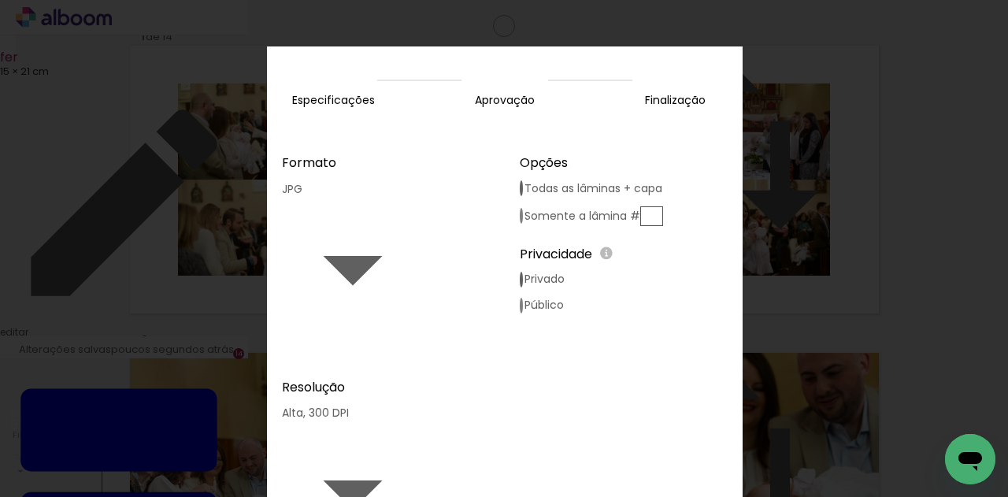
click at [523, 298] on div at bounding box center [521, 306] width 3 height 16
type paper-radio-button "on"
click at [0, 0] on slot "Exportar" at bounding box center [0, 0] width 0 height 0
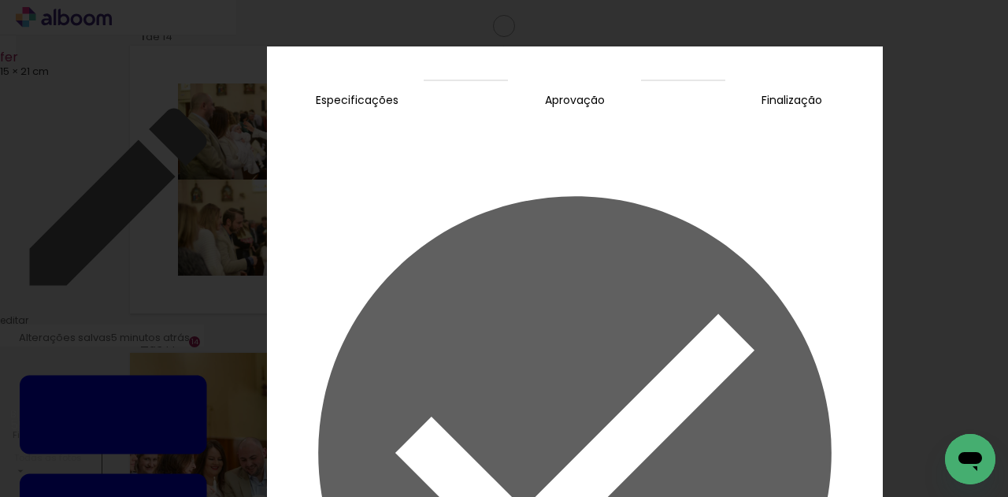
scroll to position [4038, 0]
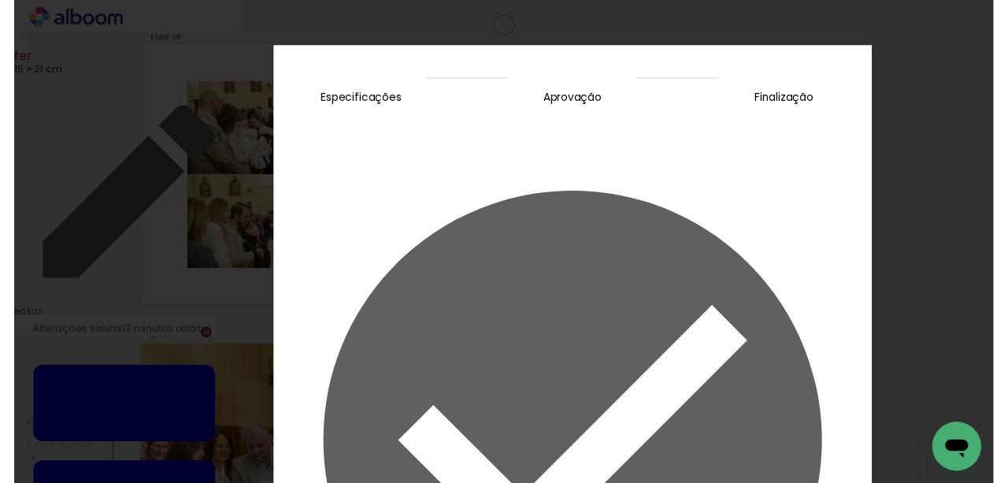
scroll to position [0, 654]
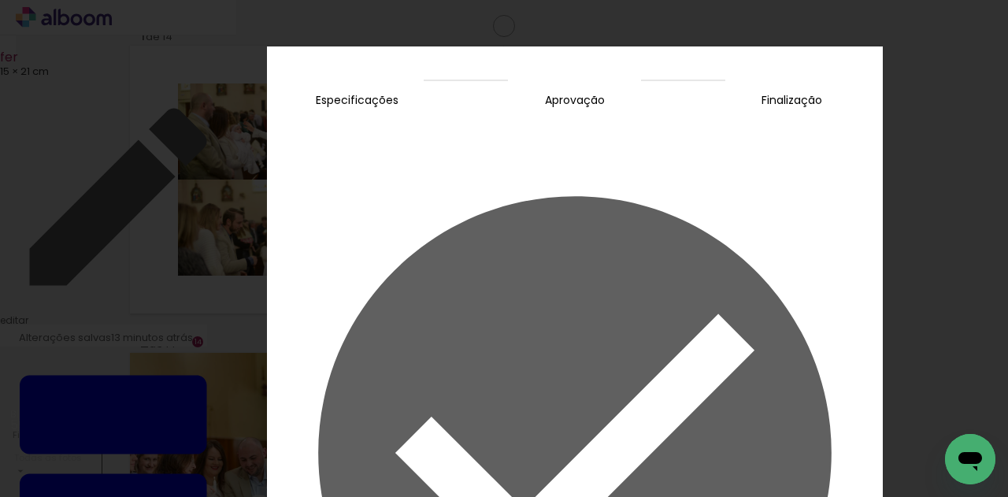
click at [800, 127] on iron-overlay-backdrop at bounding box center [504, 248] width 1008 height 497
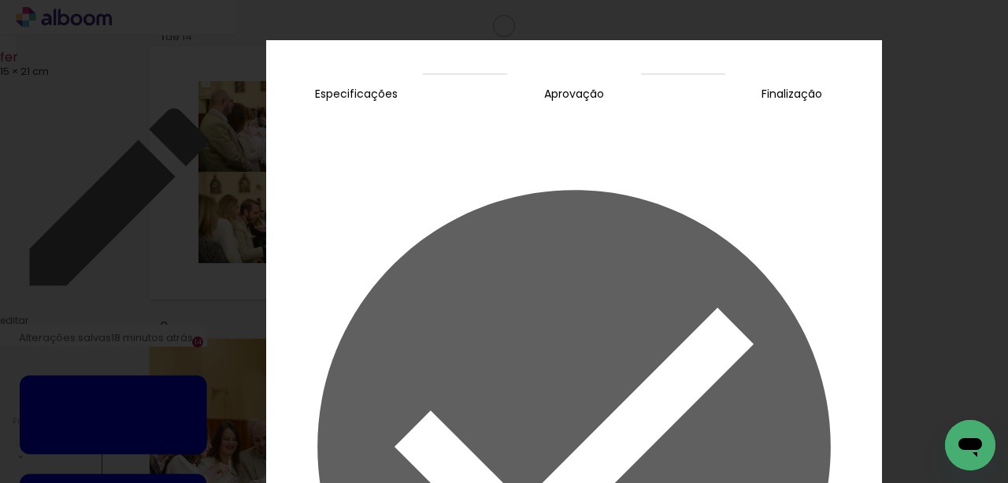
scroll to position [3854, 0]
